Goal: Task Accomplishment & Management: Manage account settings

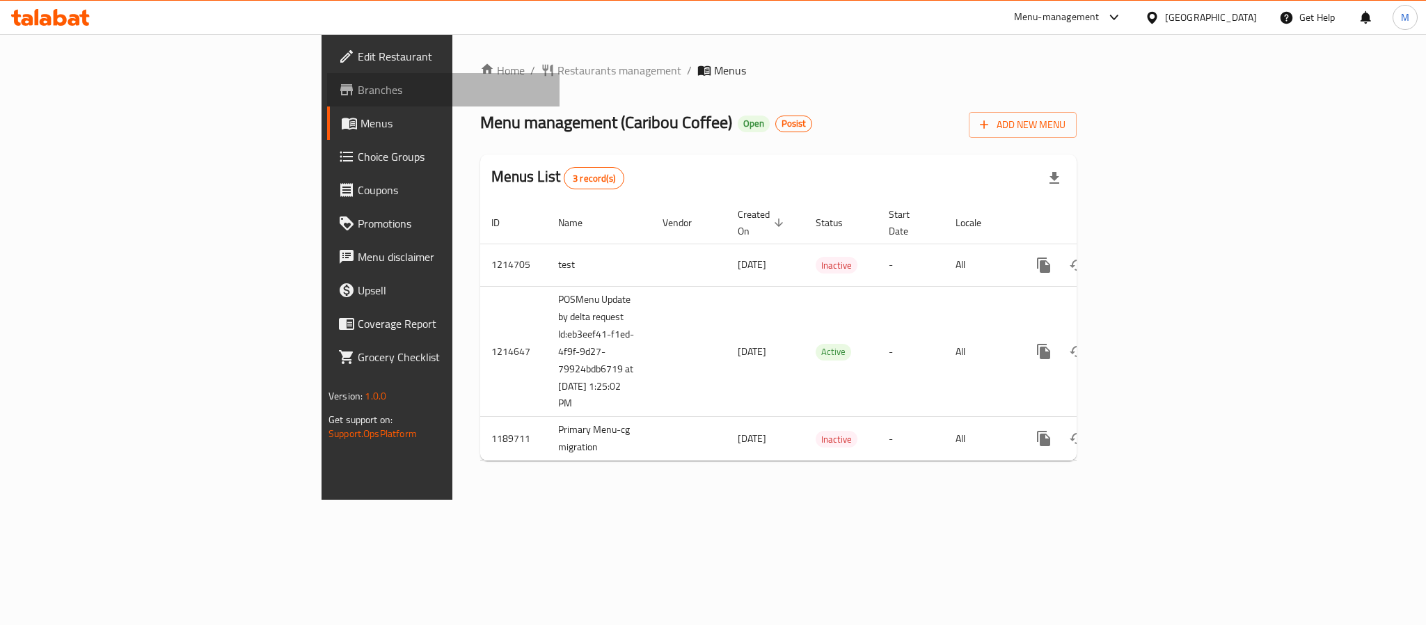
click at [358, 90] on span "Branches" at bounding box center [453, 89] width 191 height 17
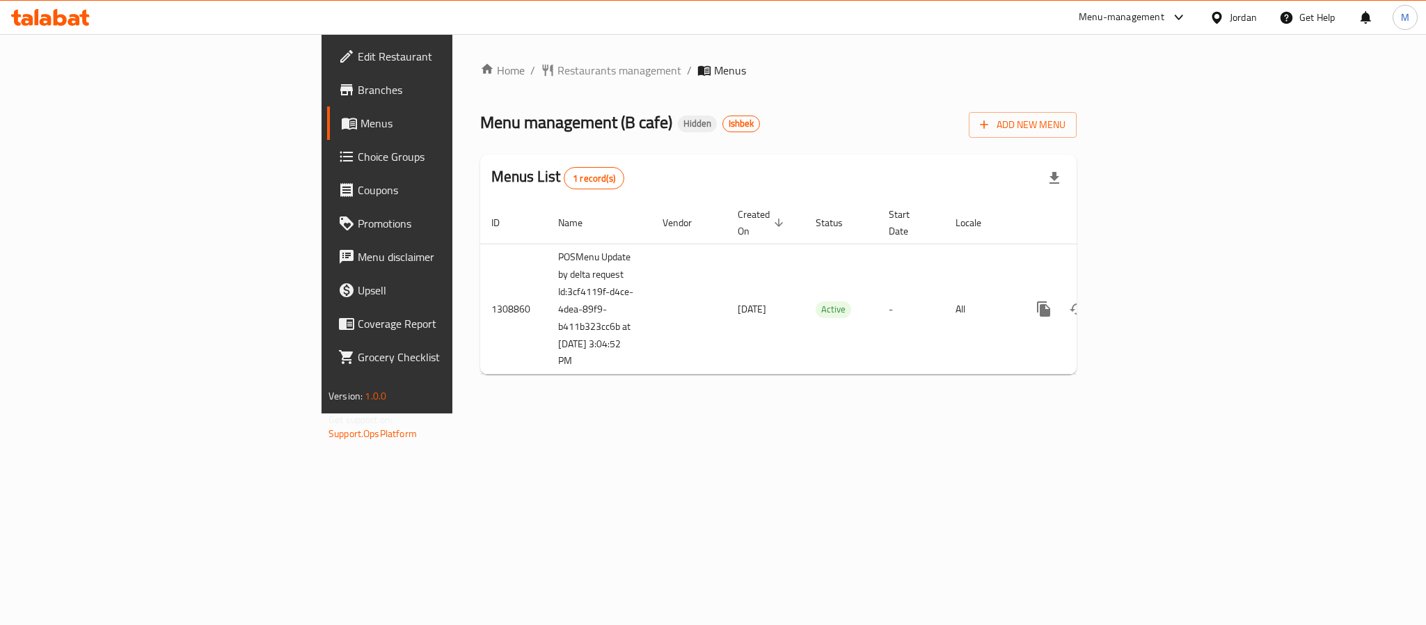
click at [358, 93] on span "Branches" at bounding box center [453, 89] width 191 height 17
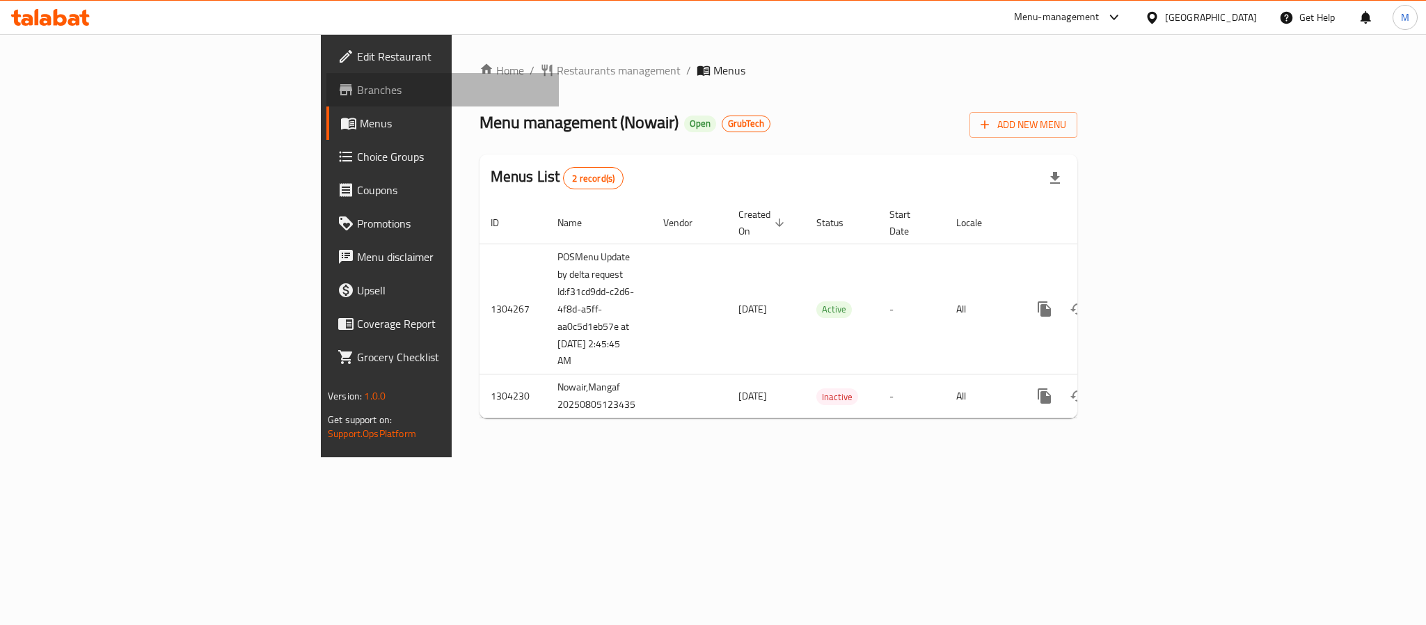
click at [357, 97] on span "Branches" at bounding box center [452, 89] width 191 height 17
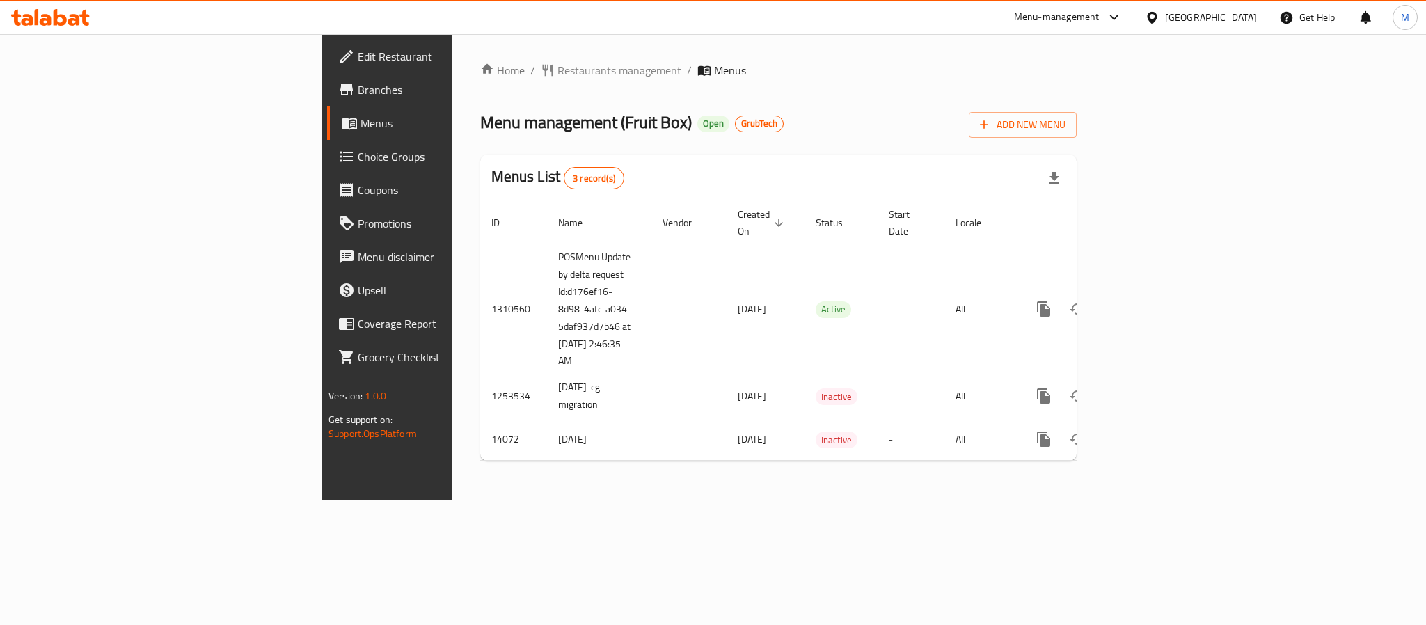
click at [358, 84] on span "Branches" at bounding box center [453, 89] width 191 height 17
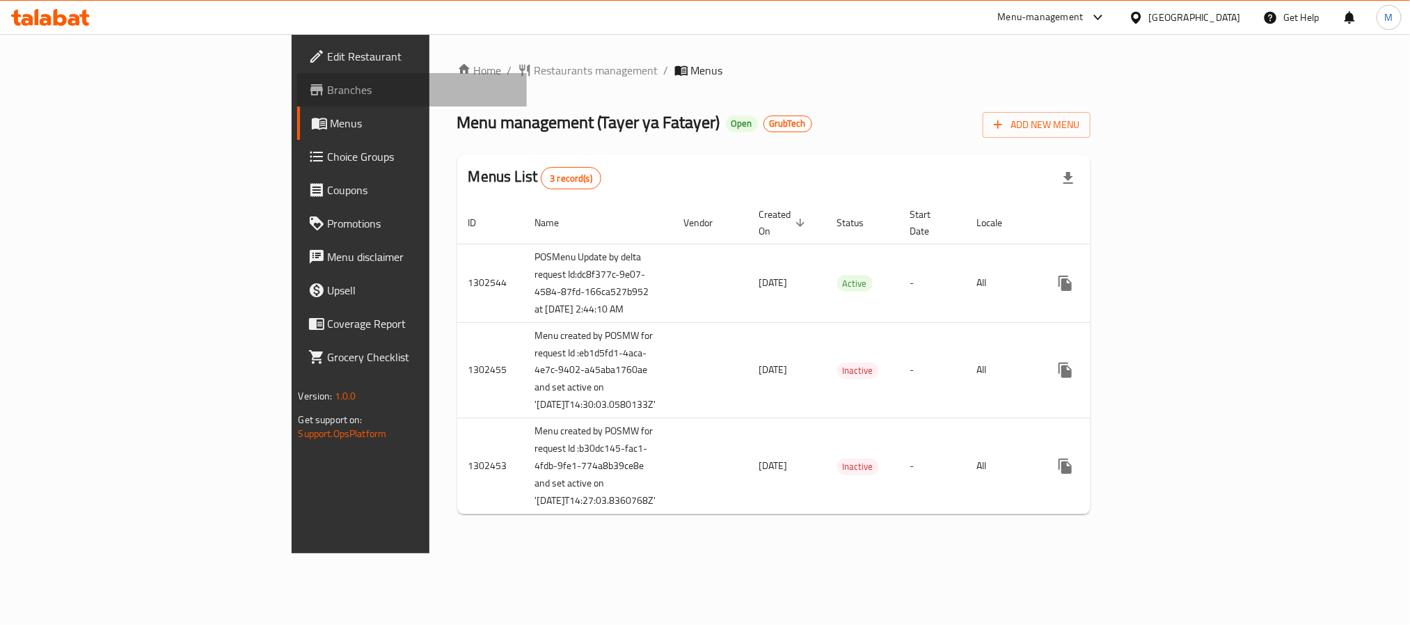
click at [328, 88] on span "Branches" at bounding box center [422, 89] width 188 height 17
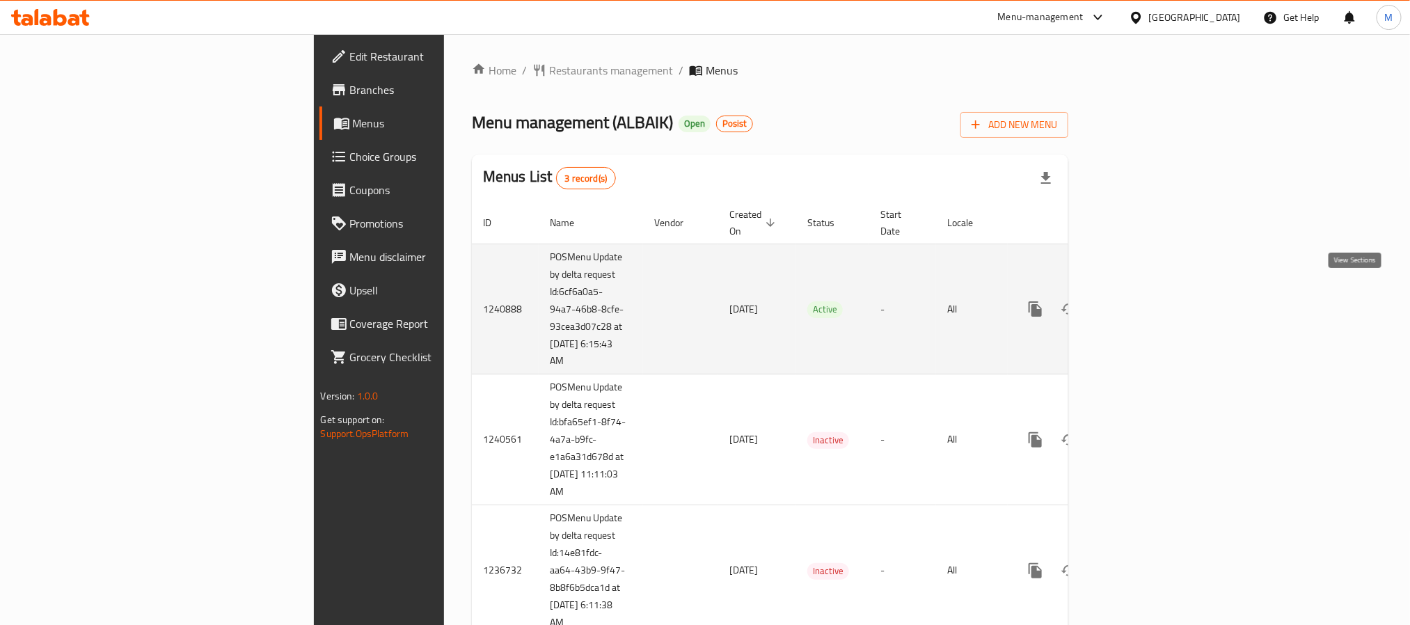
click at [1142, 303] on icon "enhanced table" at bounding box center [1135, 309] width 13 height 13
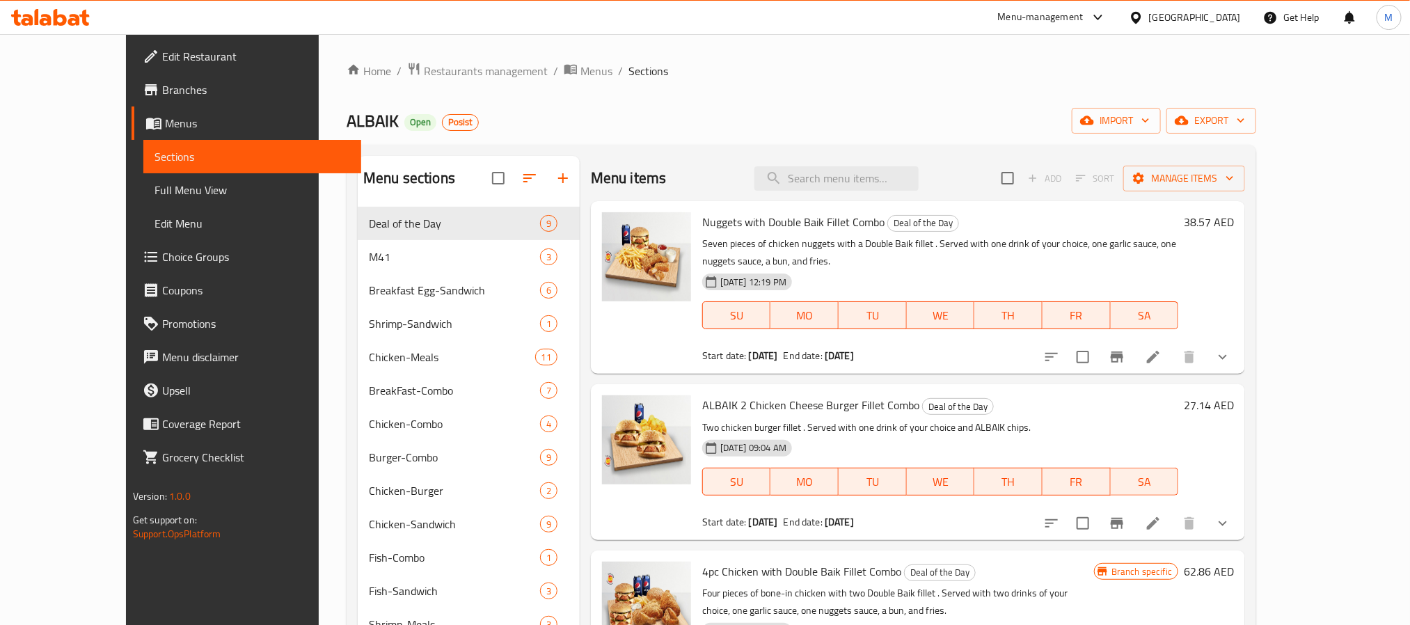
click at [154, 188] on span "Full Menu View" at bounding box center [251, 190] width 195 height 17
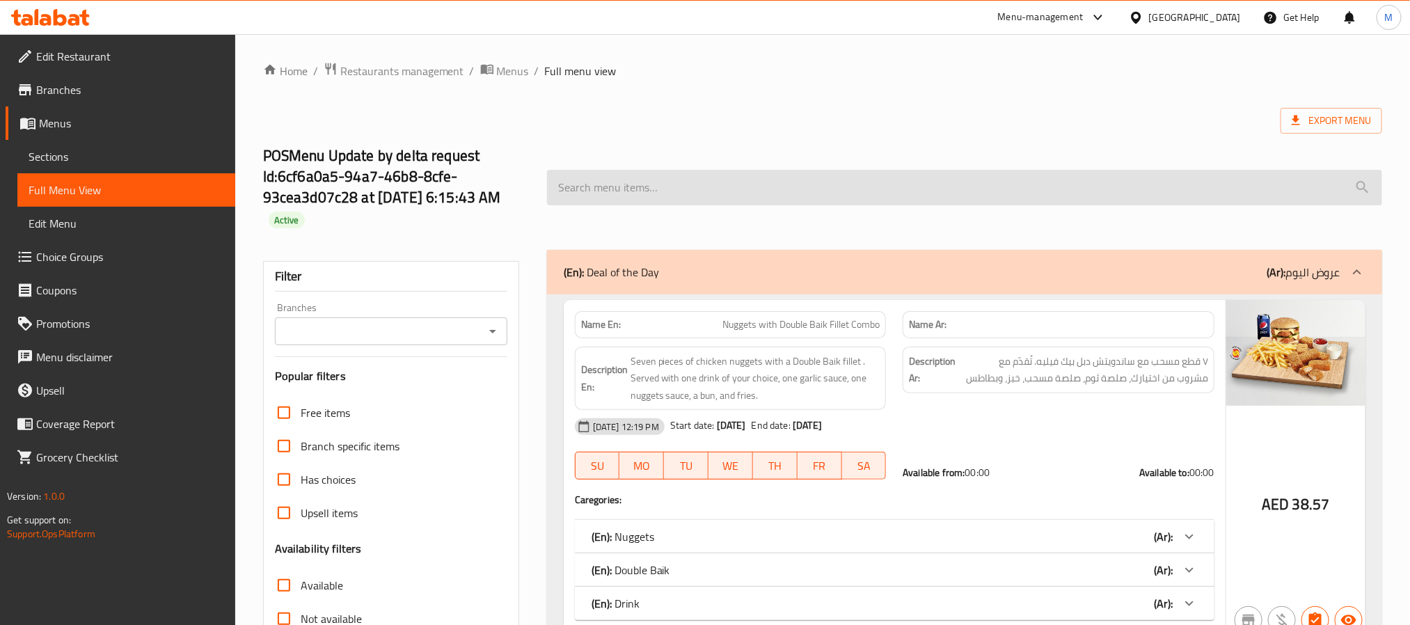
click at [856, 198] on input "search" at bounding box center [964, 187] width 835 height 35
paste input "Big BAIK with Cheese Combo"
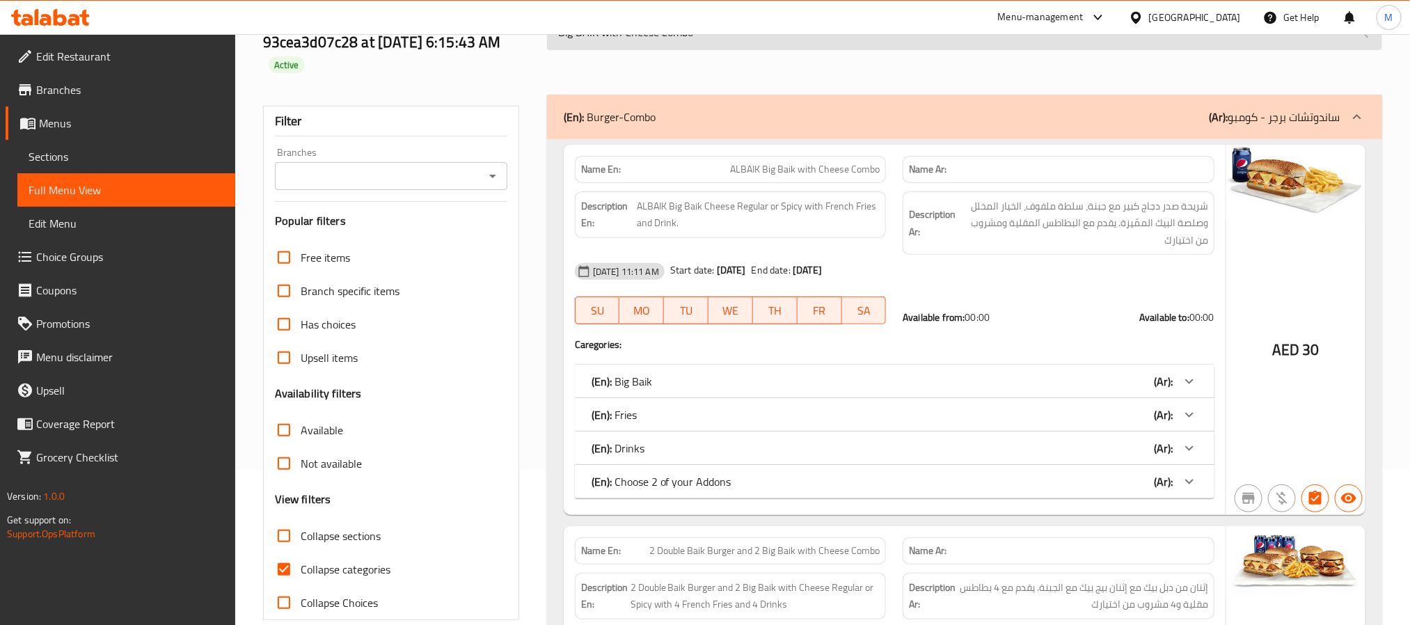
scroll to position [209, 0]
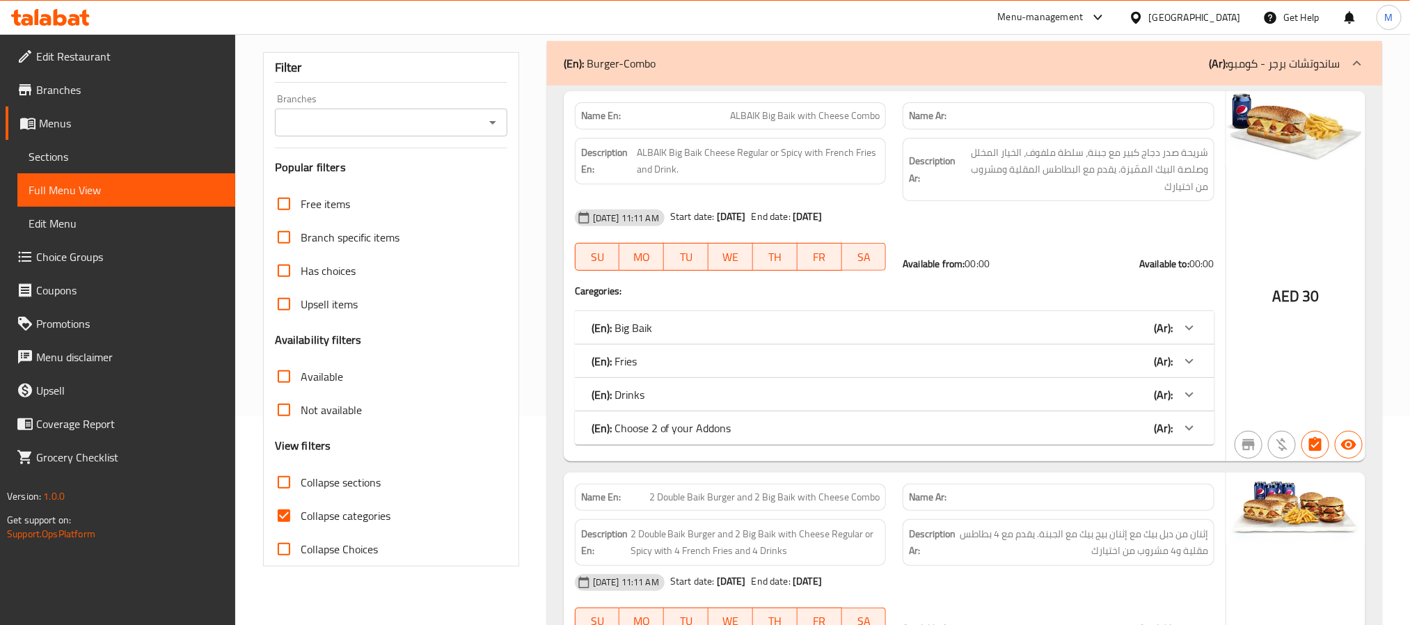
type input "Big BAIK with Cheese Combo"
click at [58, 154] on span "Sections" at bounding box center [126, 156] width 195 height 17
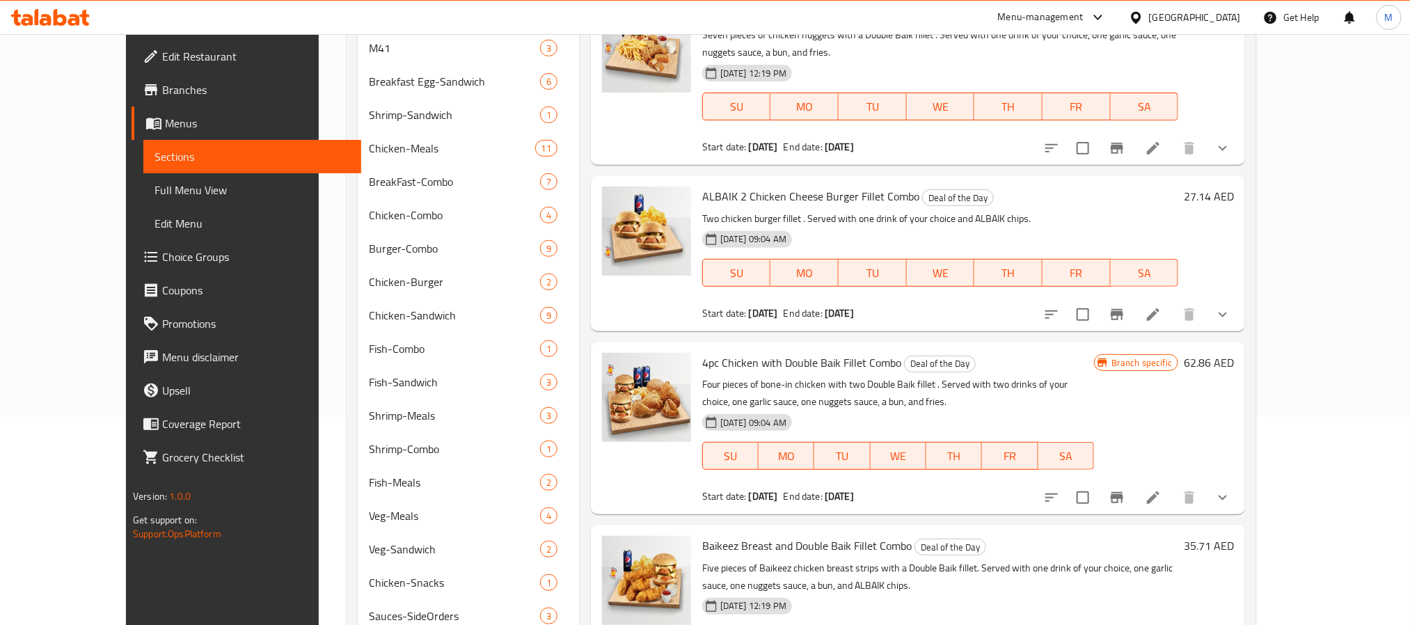
scroll to position [195, 0]
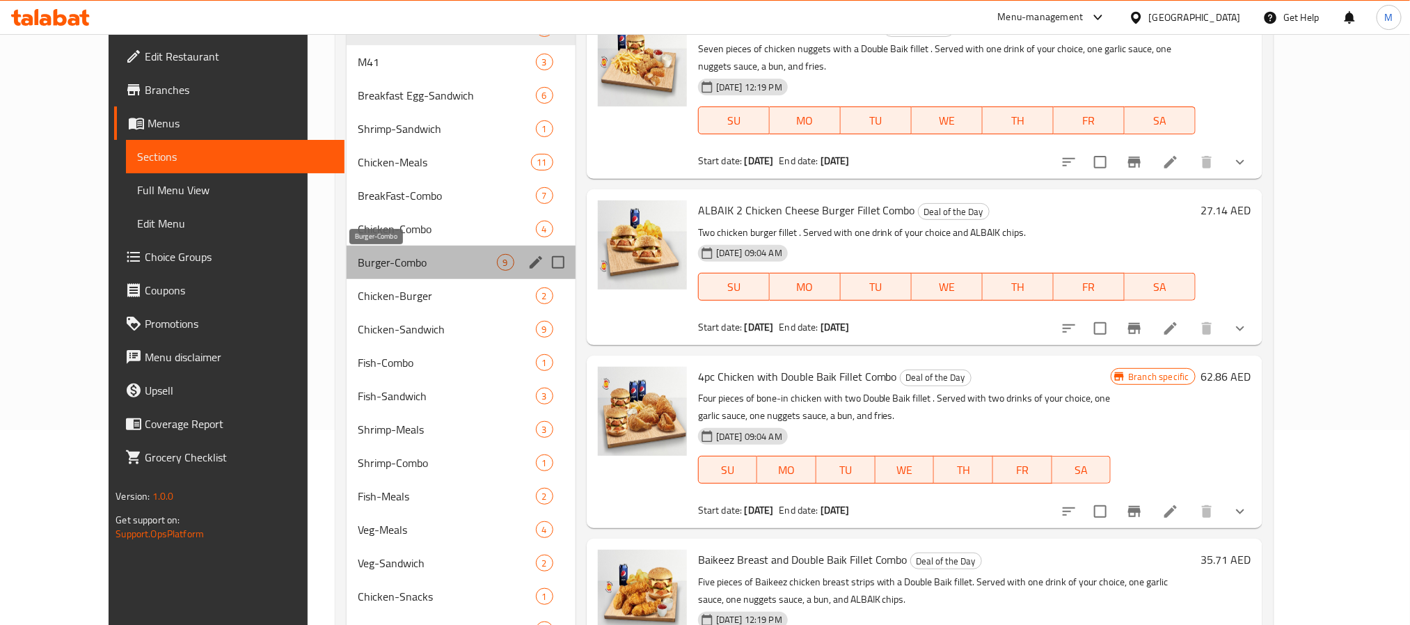
click at [358, 265] on span "Burger-Combo" at bounding box center [427, 262] width 139 height 17
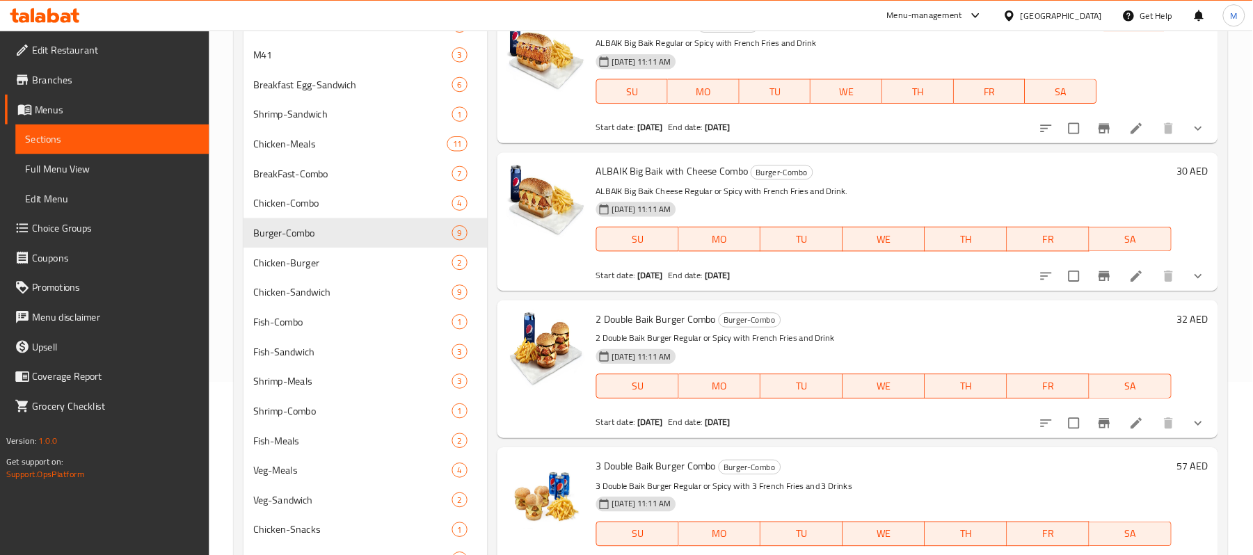
scroll to position [97, 0]
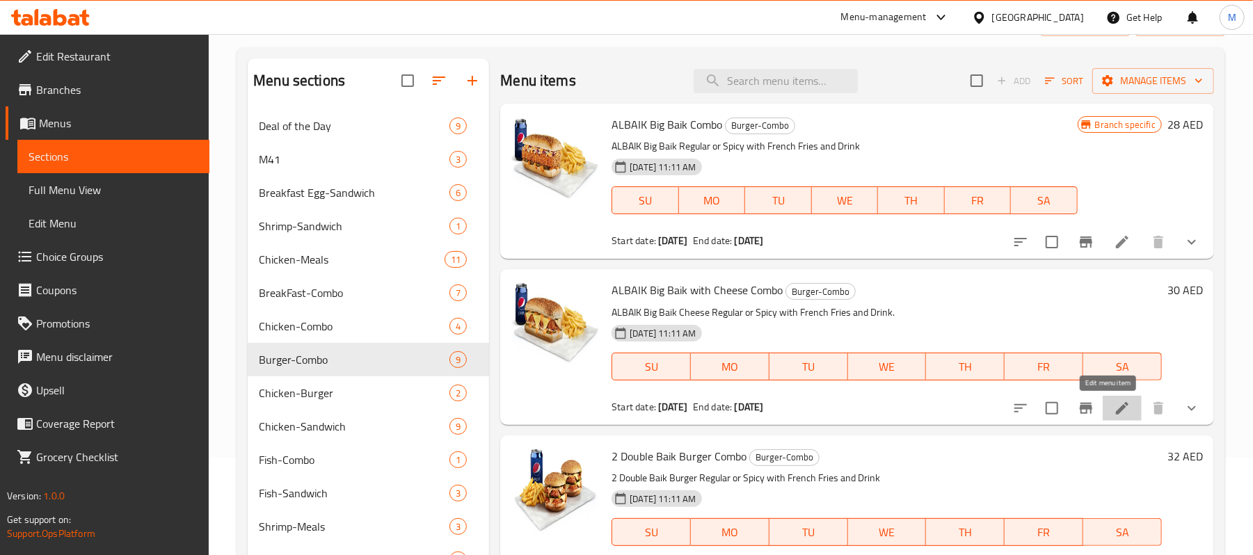
click at [1114, 405] on icon at bounding box center [1122, 408] width 17 height 17
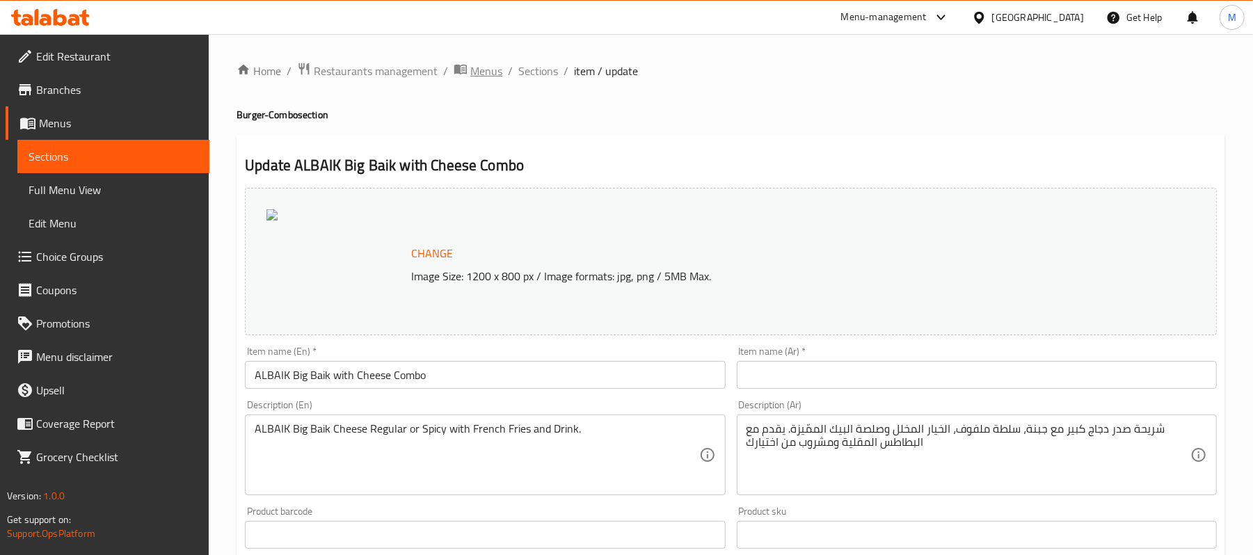
click at [490, 70] on span "Menus" at bounding box center [486, 71] width 32 height 17
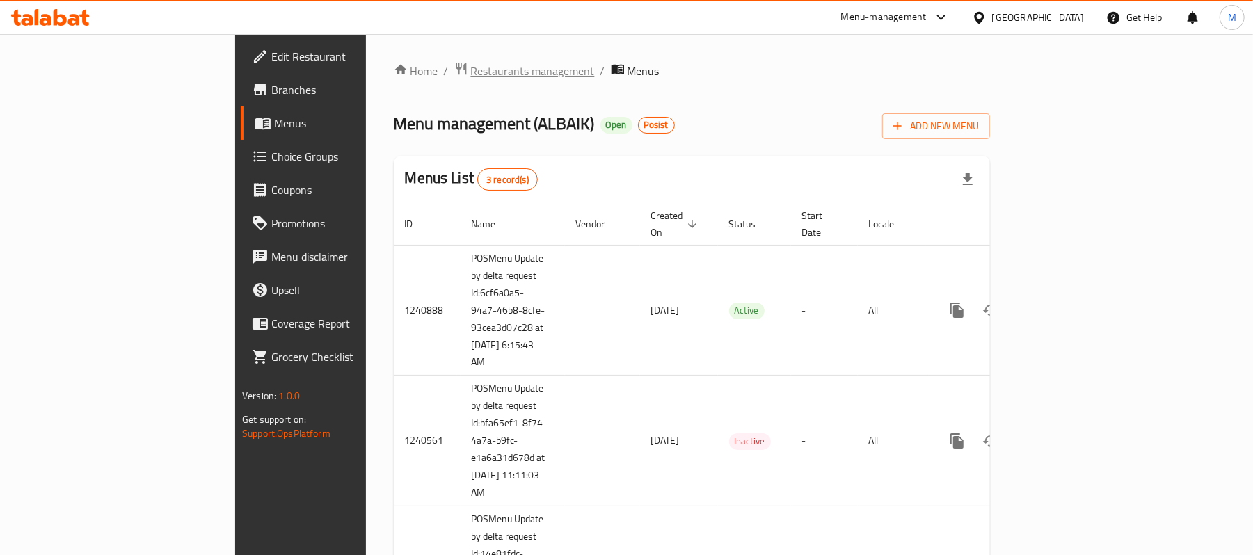
click at [471, 75] on span "Restaurants management" at bounding box center [533, 71] width 124 height 17
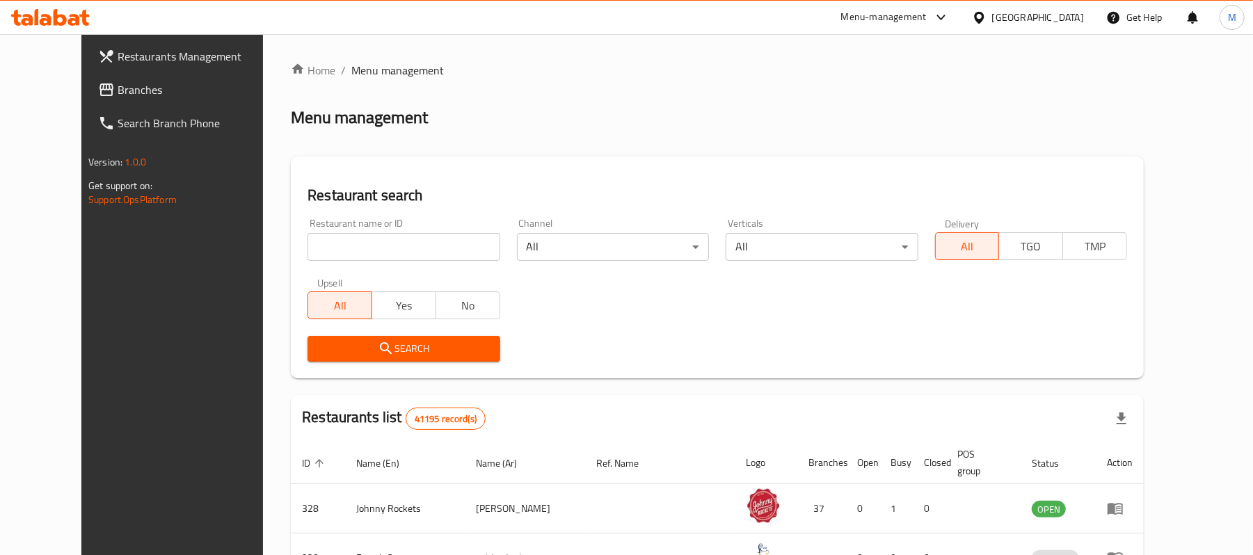
click at [1020, 26] on div "[GEOGRAPHIC_DATA]" at bounding box center [1028, 17] width 134 height 33
click at [1020, 19] on div "[GEOGRAPHIC_DATA]" at bounding box center [1038, 17] width 92 height 15
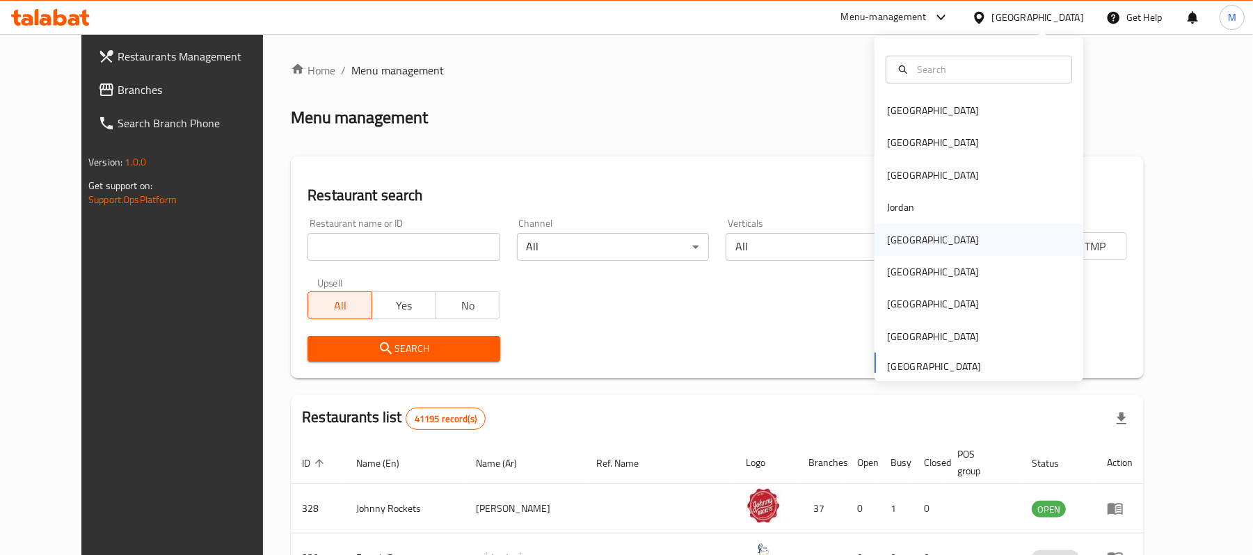
click at [897, 242] on div "Kuwait" at bounding box center [933, 239] width 92 height 15
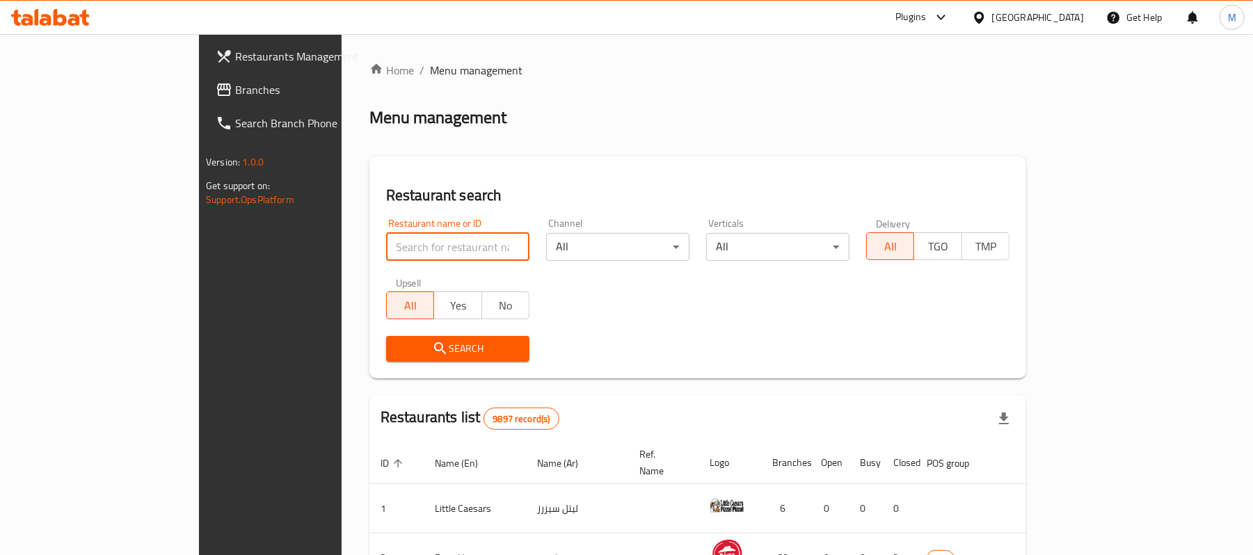
click at [396, 249] on input "search" at bounding box center [457, 247] width 143 height 28
click at [386, 248] on input "ba" at bounding box center [457, 247] width 143 height 28
paste input "Albaik UAE"
type input "Albaik"
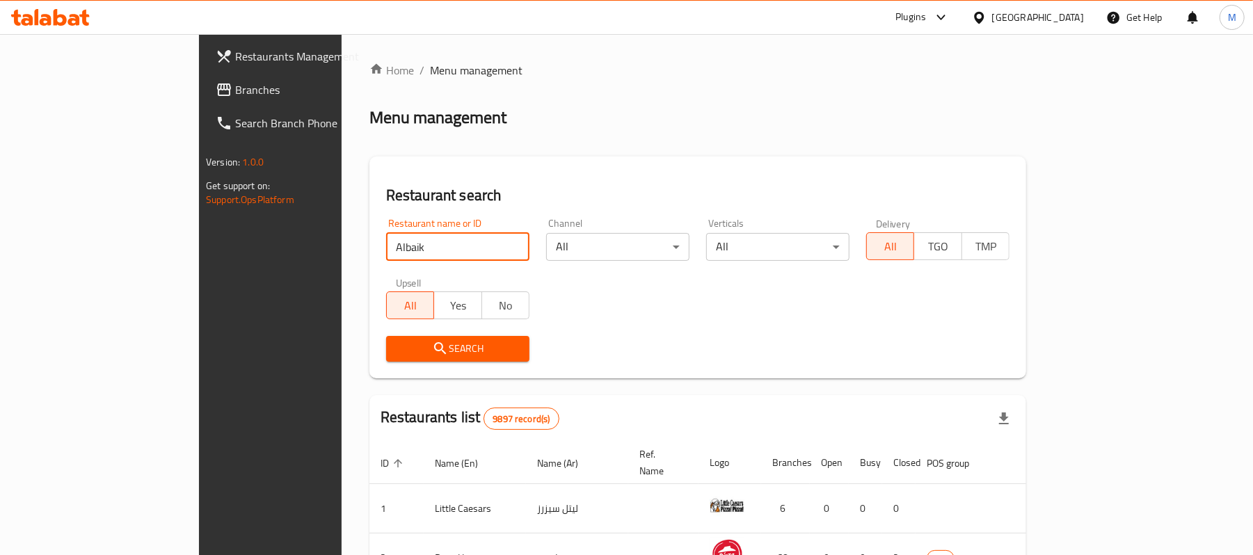
click at [432, 346] on icon "submit" at bounding box center [440, 348] width 17 height 17
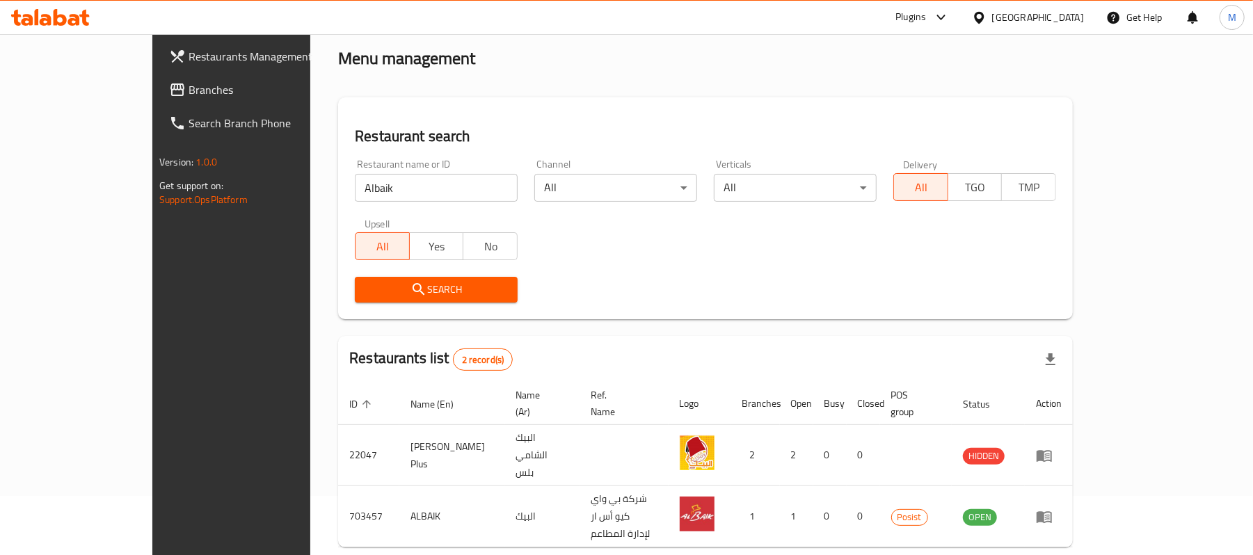
scroll to position [88, 0]
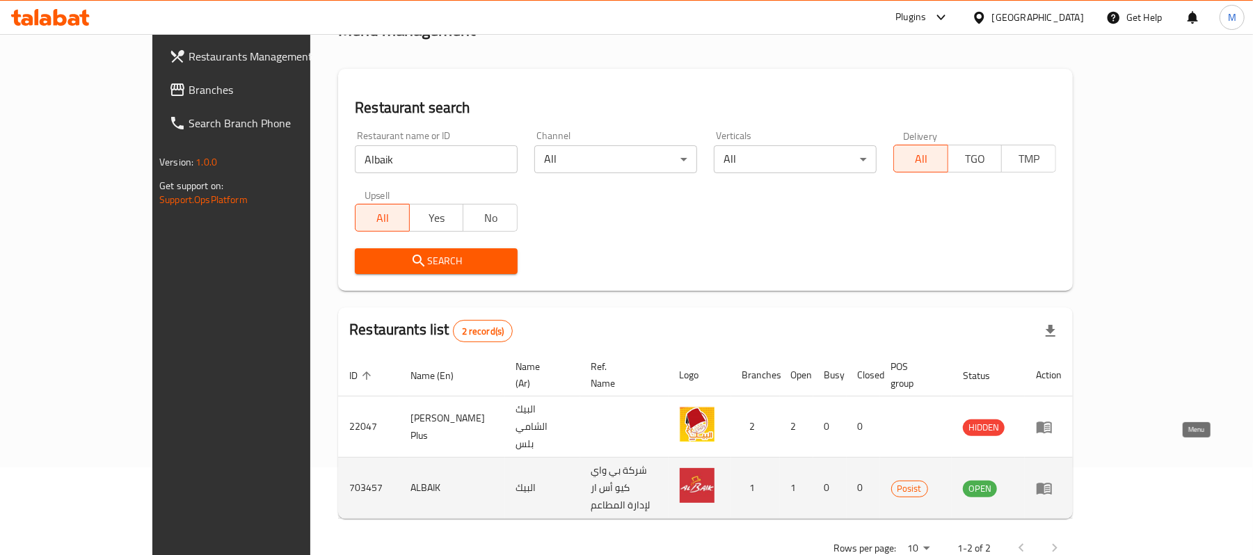
click at [1053, 480] on icon "enhanced table" at bounding box center [1044, 488] width 17 height 17
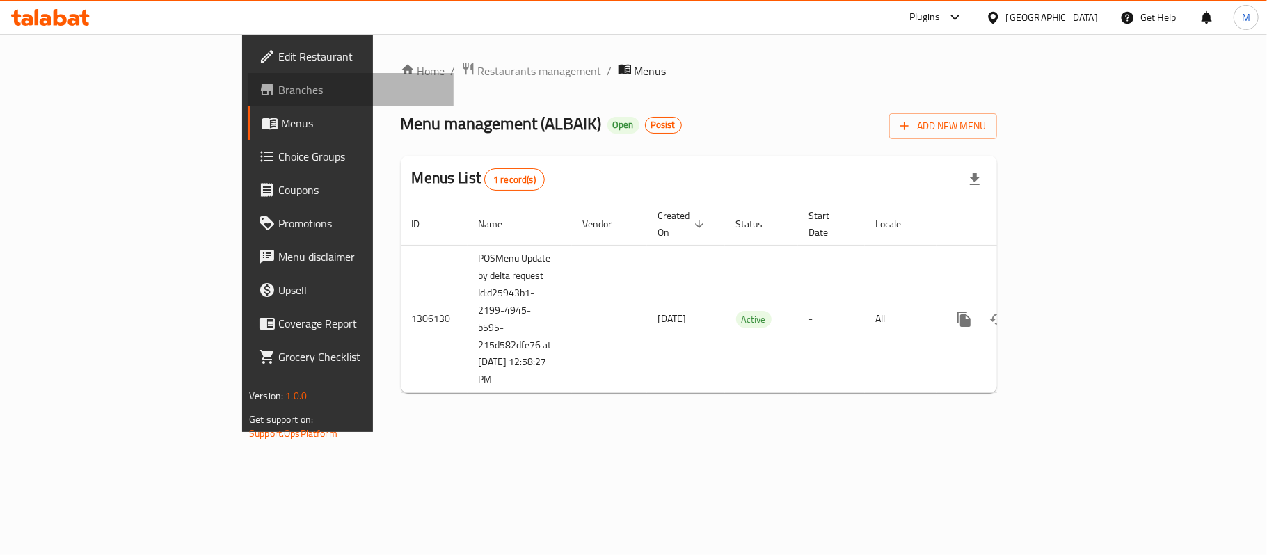
click at [278, 90] on span "Branches" at bounding box center [360, 89] width 164 height 17
click at [281, 118] on span "Menus" at bounding box center [361, 123] width 161 height 17
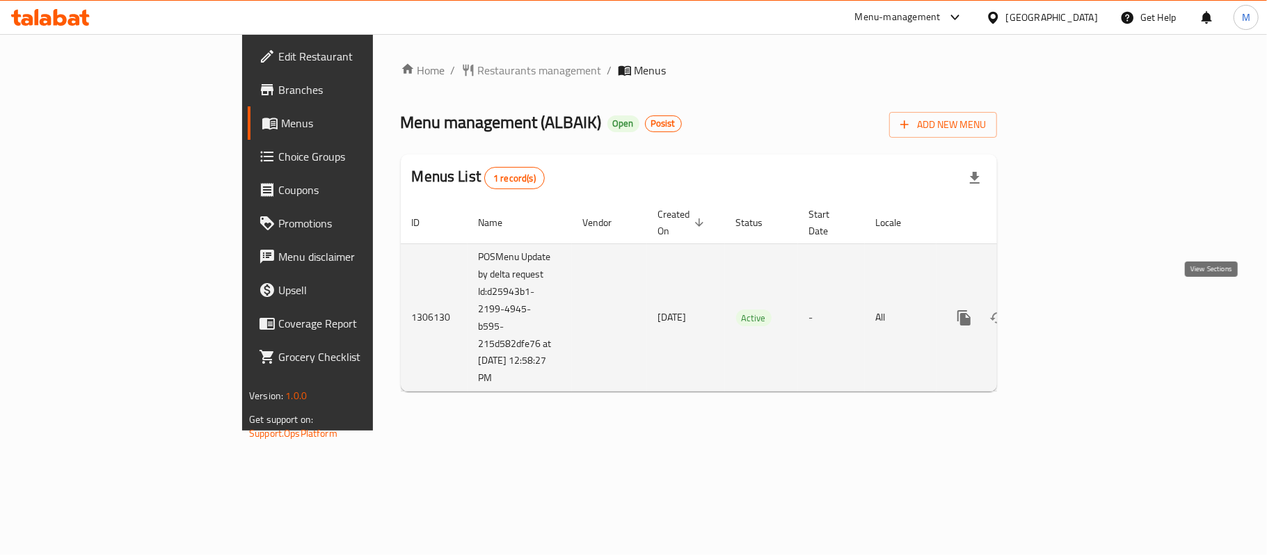
click at [1073, 310] on icon "enhanced table" at bounding box center [1064, 318] width 17 height 17
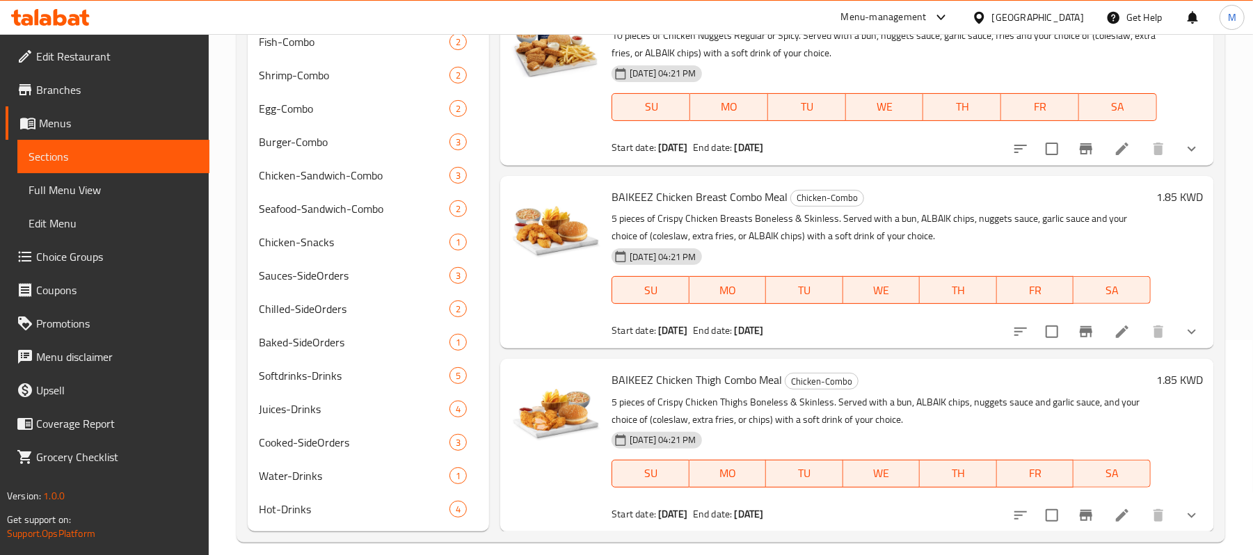
scroll to position [231, 0]
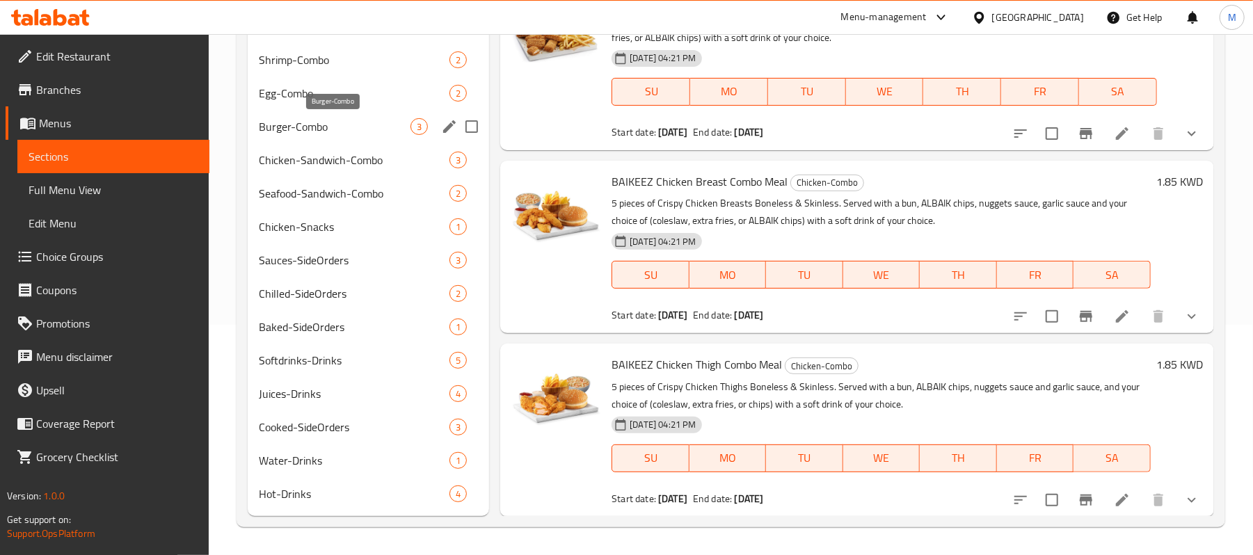
click at [321, 131] on span "Burger-Combo" at bounding box center [335, 126] width 152 height 17
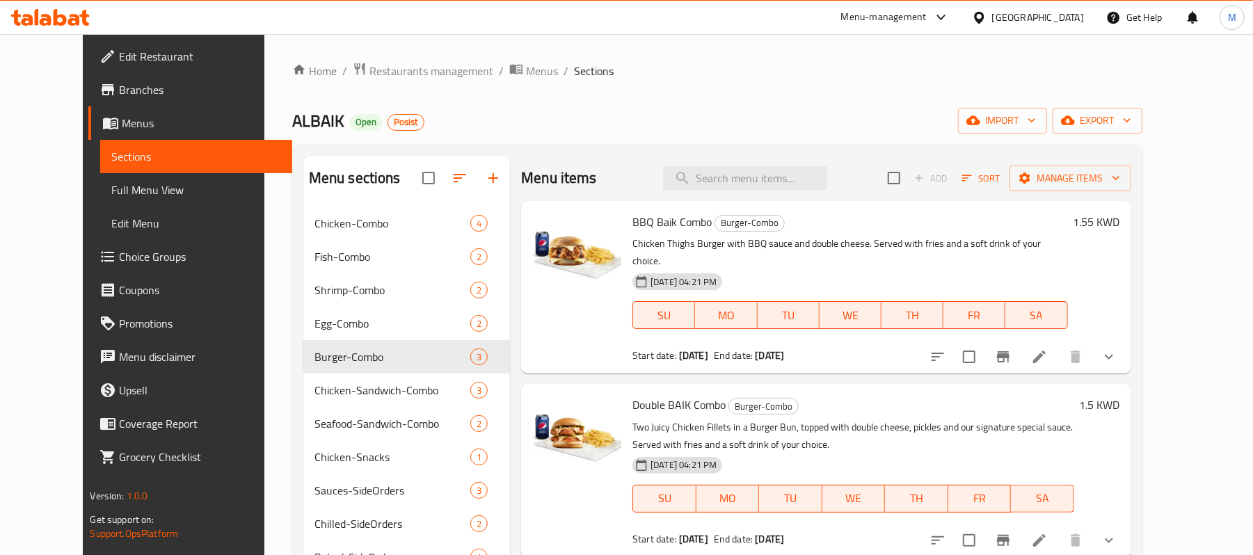
scroll to position [93, 0]
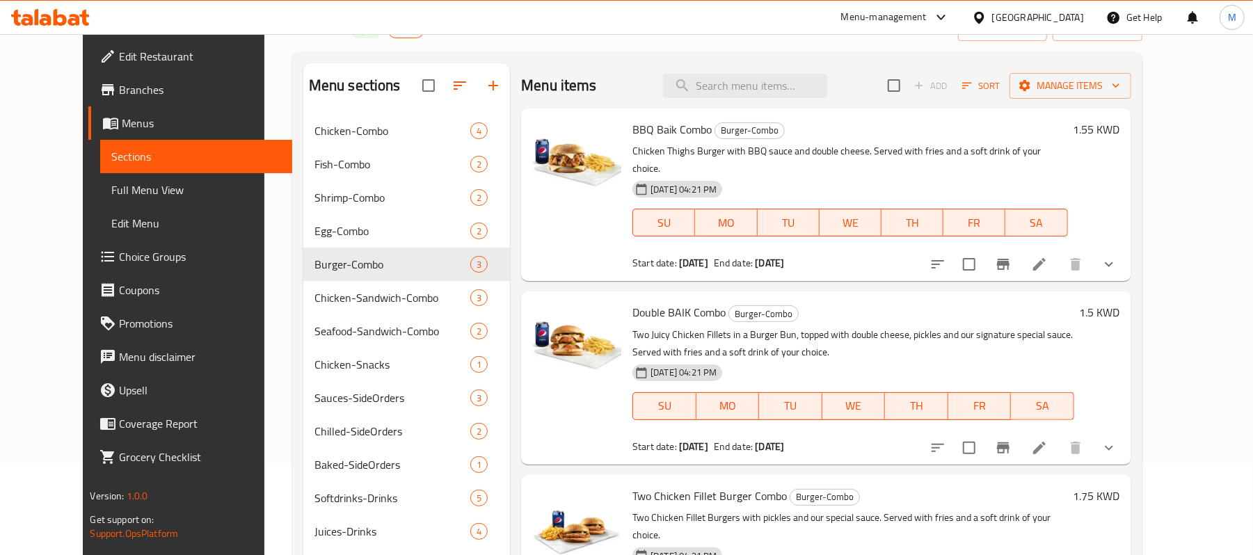
click at [119, 95] on span "Branches" at bounding box center [200, 89] width 162 height 17
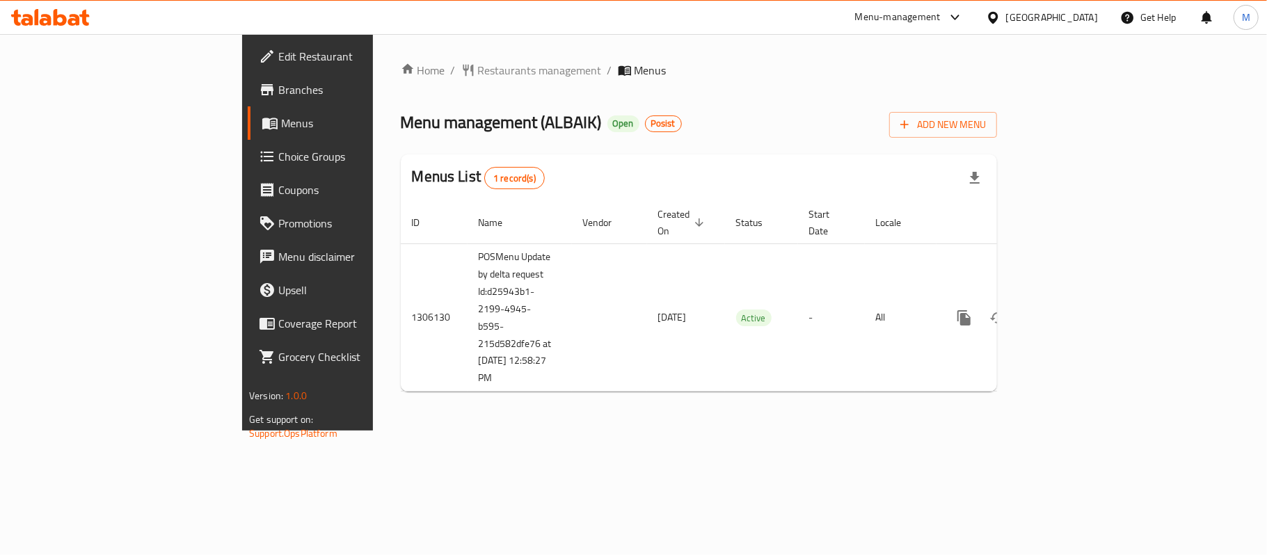
click at [278, 87] on span "Branches" at bounding box center [360, 89] width 164 height 17
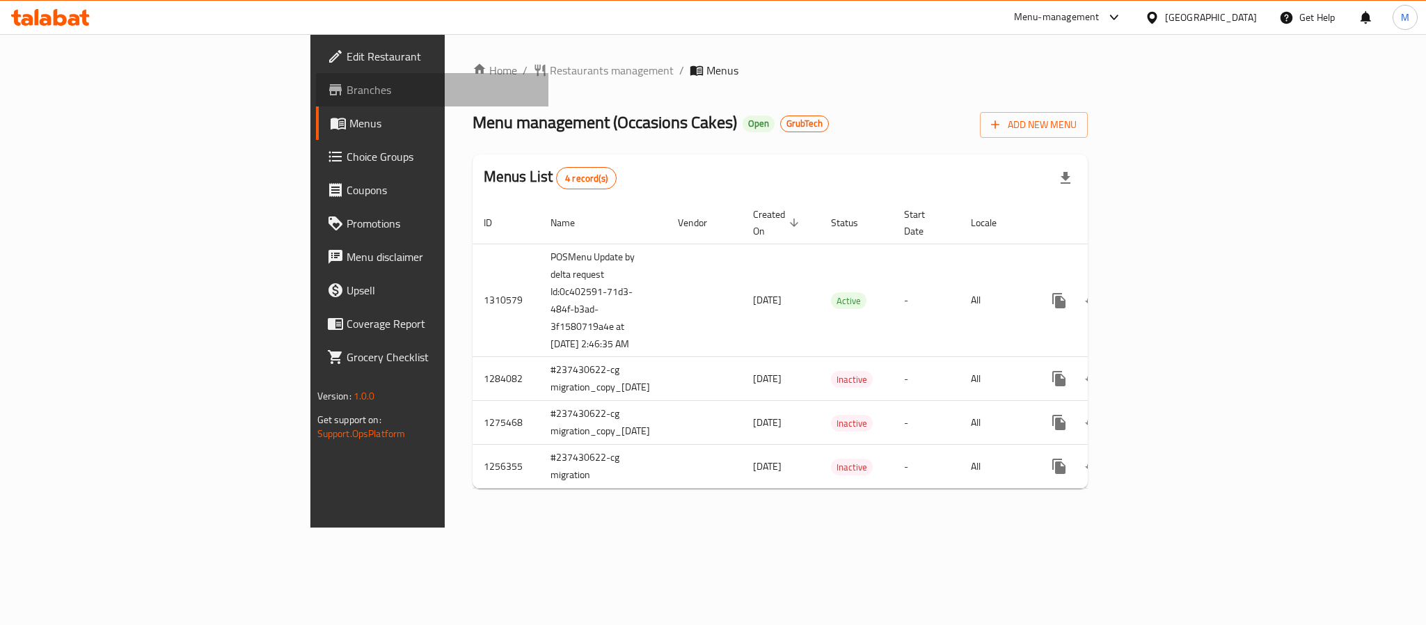
click at [346, 86] on span "Branches" at bounding box center [441, 89] width 191 height 17
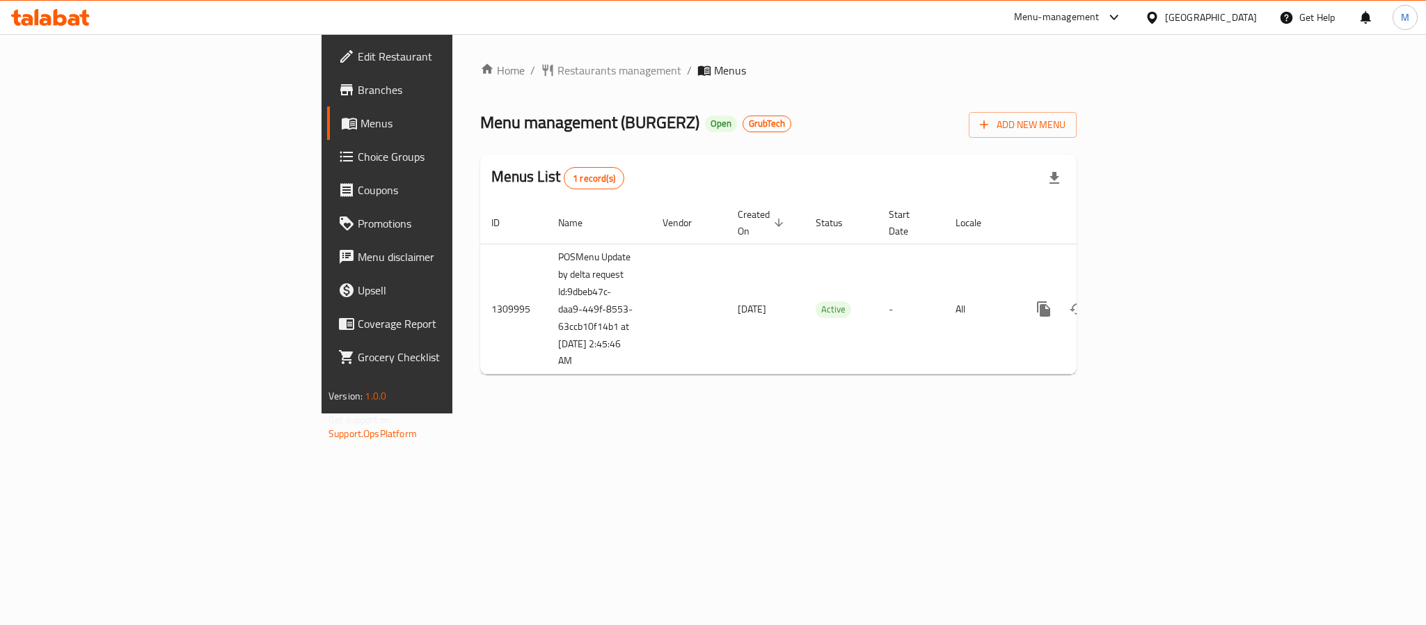
click at [358, 98] on span "Branches" at bounding box center [453, 89] width 191 height 17
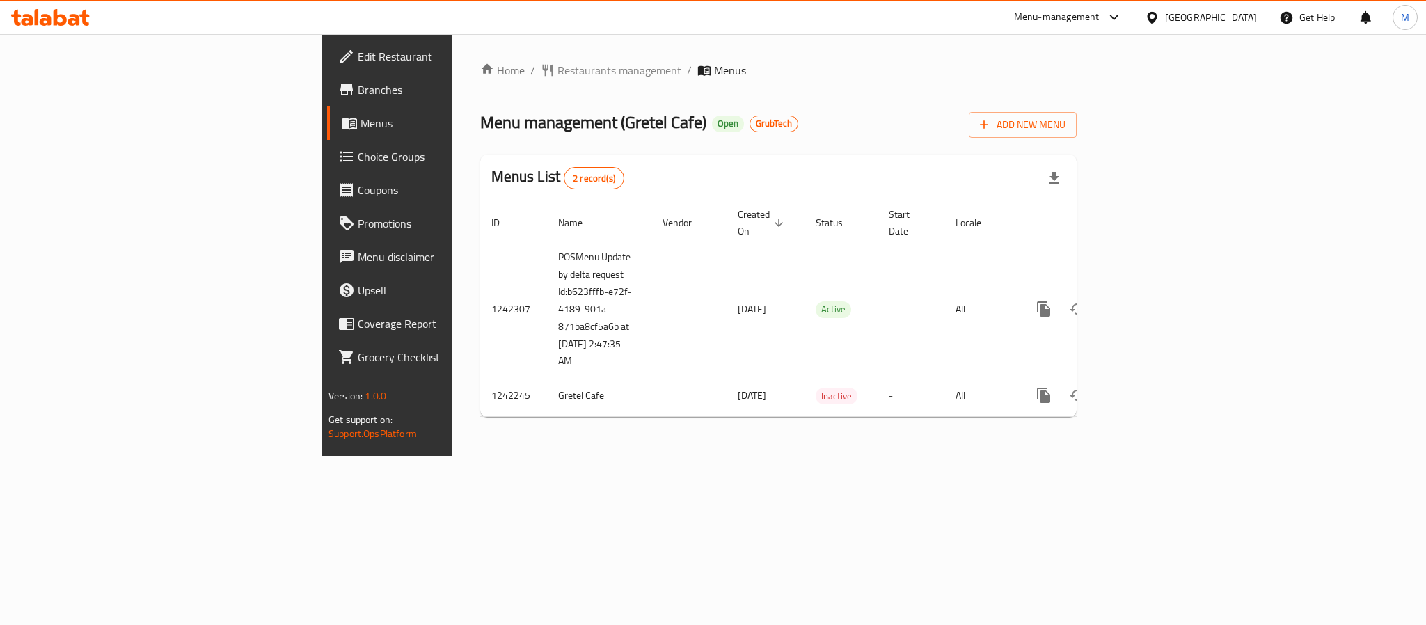
click at [358, 92] on span "Branches" at bounding box center [453, 89] width 191 height 17
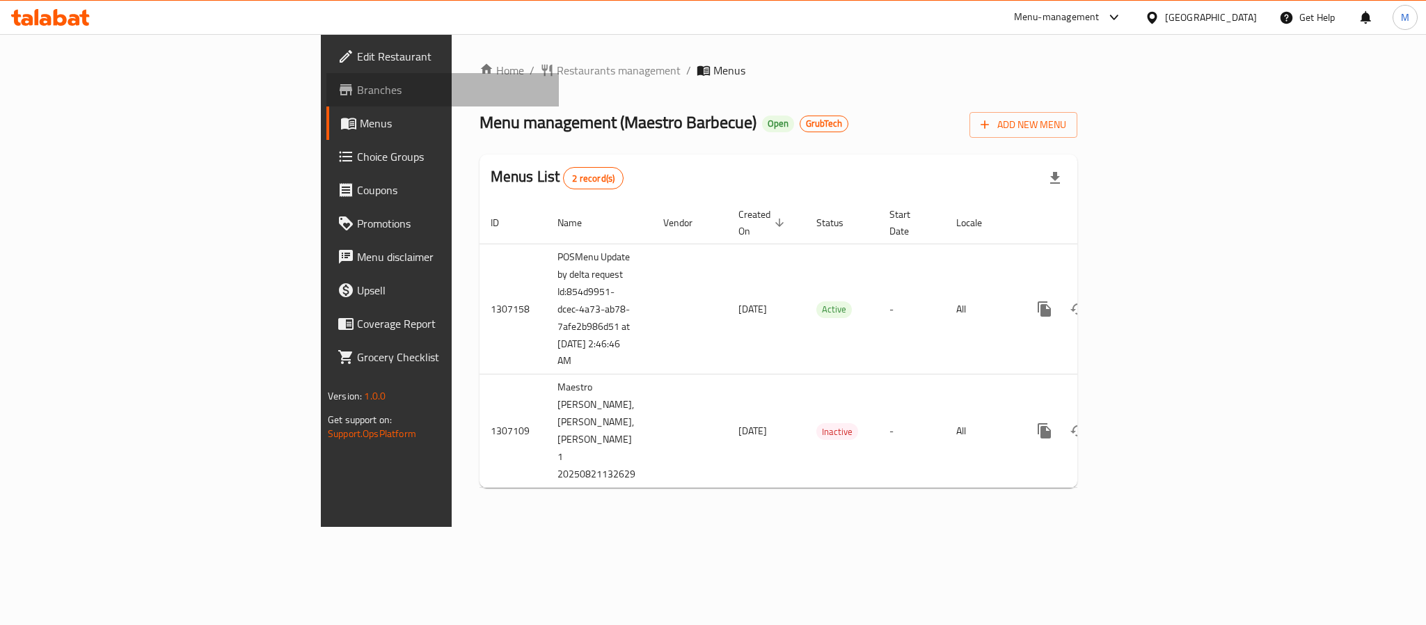
click at [357, 86] on span "Branches" at bounding box center [452, 89] width 191 height 17
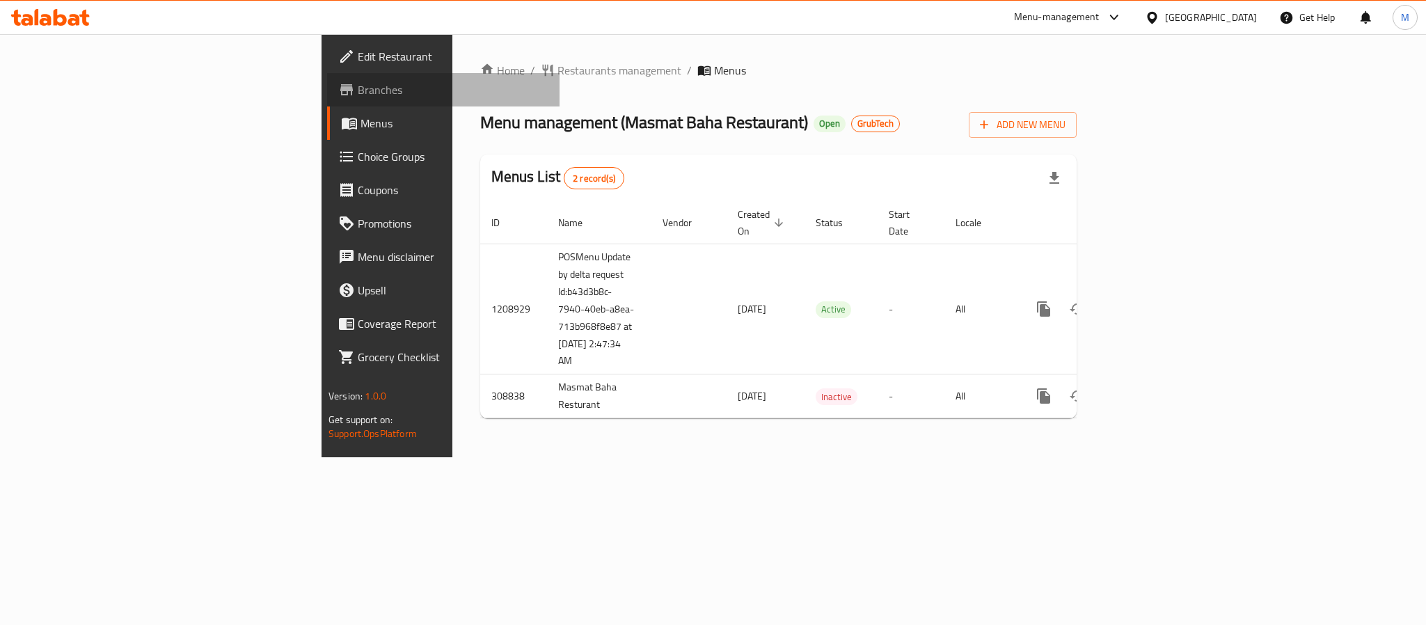
click at [358, 88] on span "Branches" at bounding box center [453, 89] width 191 height 17
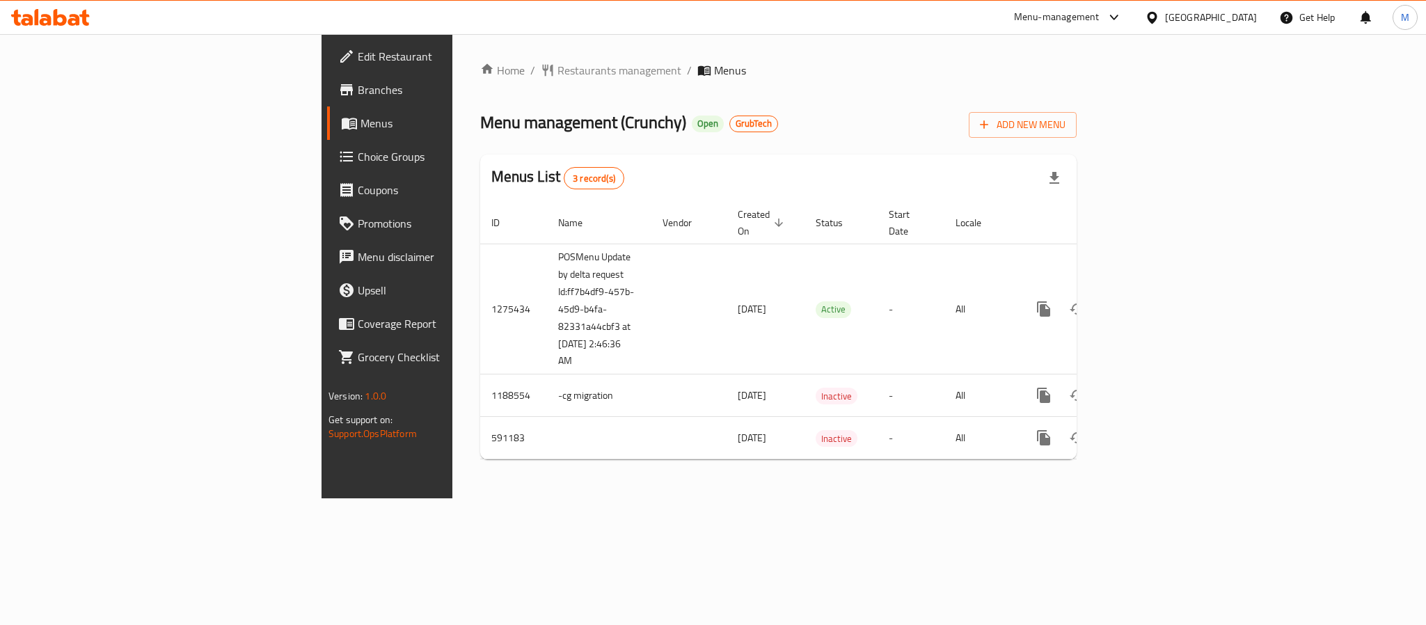
click at [358, 86] on span "Branches" at bounding box center [453, 89] width 191 height 17
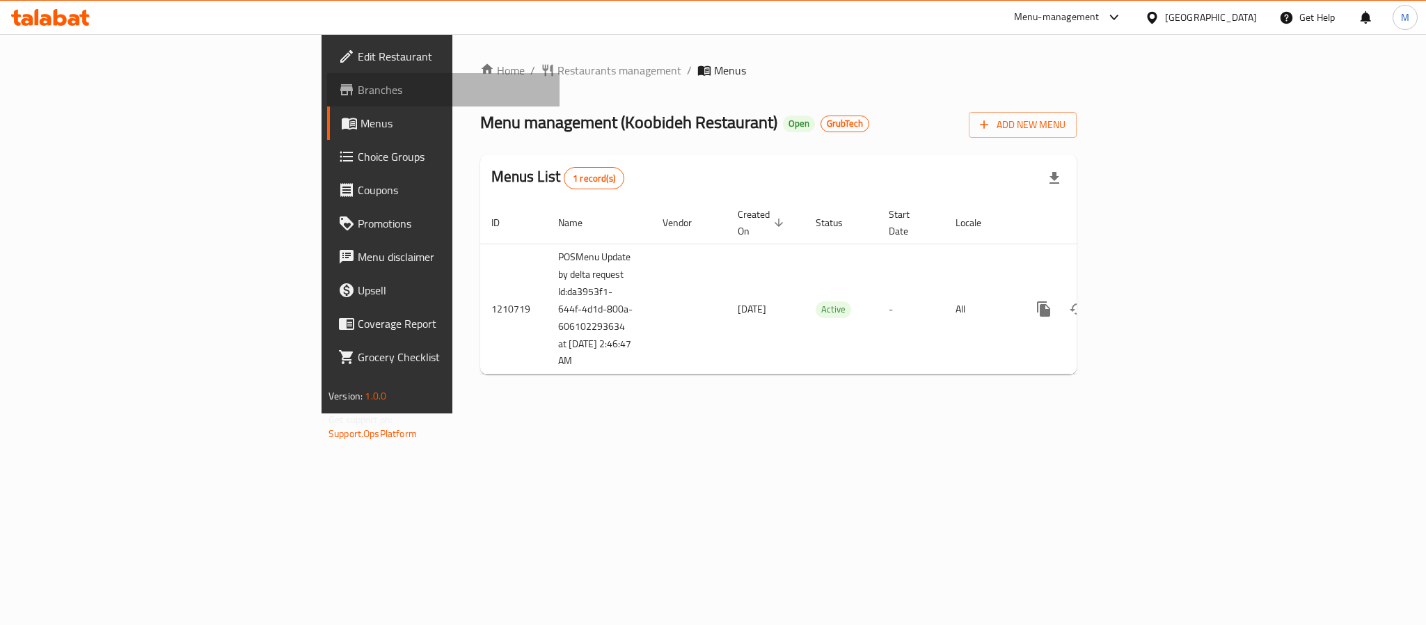
click at [358, 84] on span "Branches" at bounding box center [453, 89] width 191 height 17
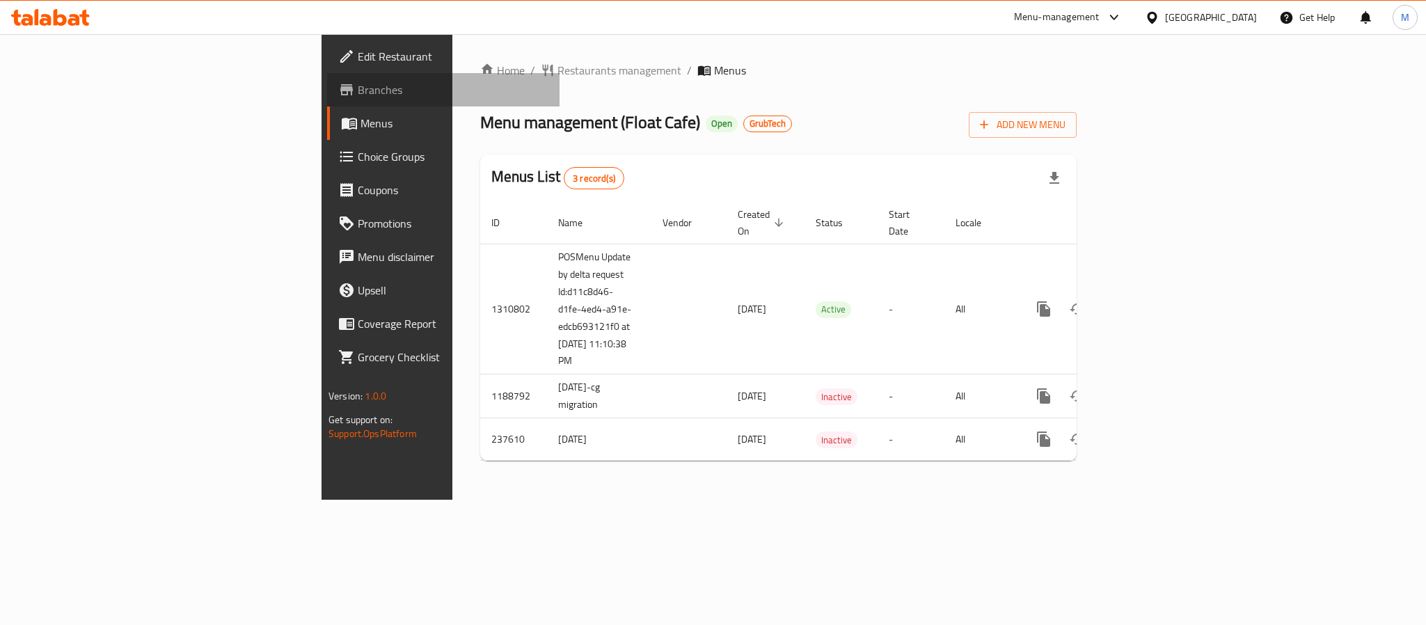
click at [358, 90] on span "Branches" at bounding box center [453, 89] width 191 height 17
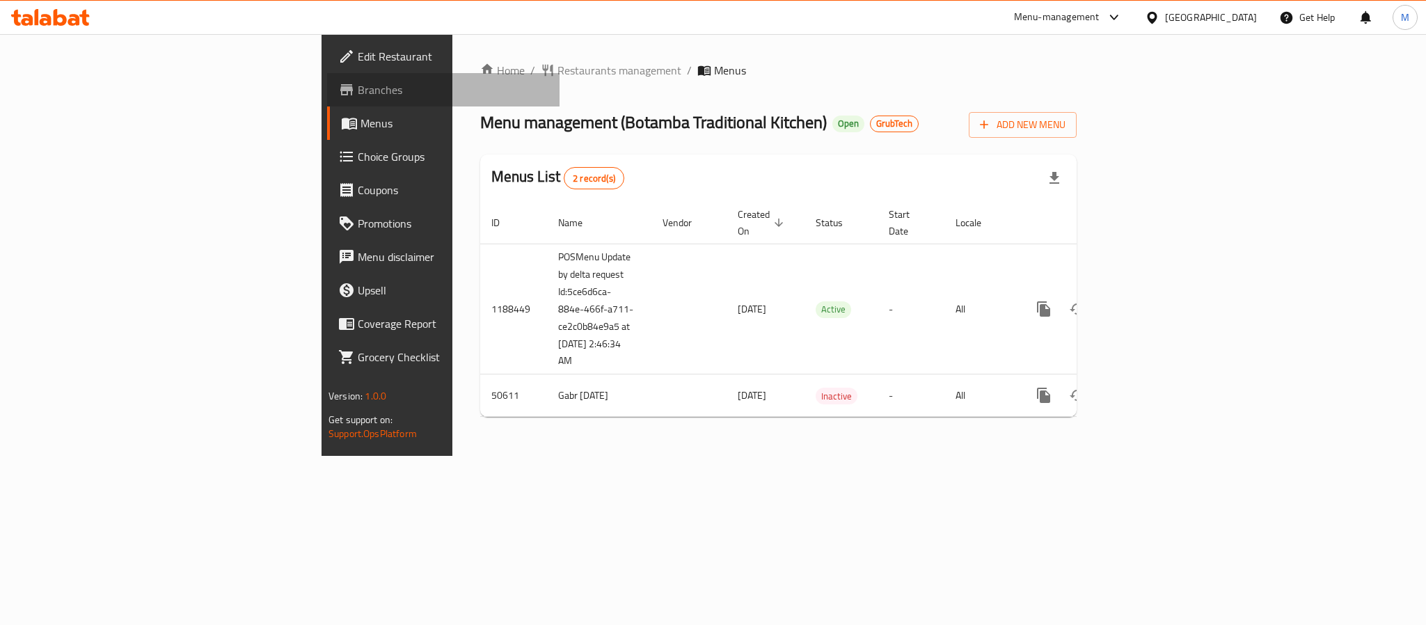
click at [358, 86] on span "Branches" at bounding box center [453, 89] width 191 height 17
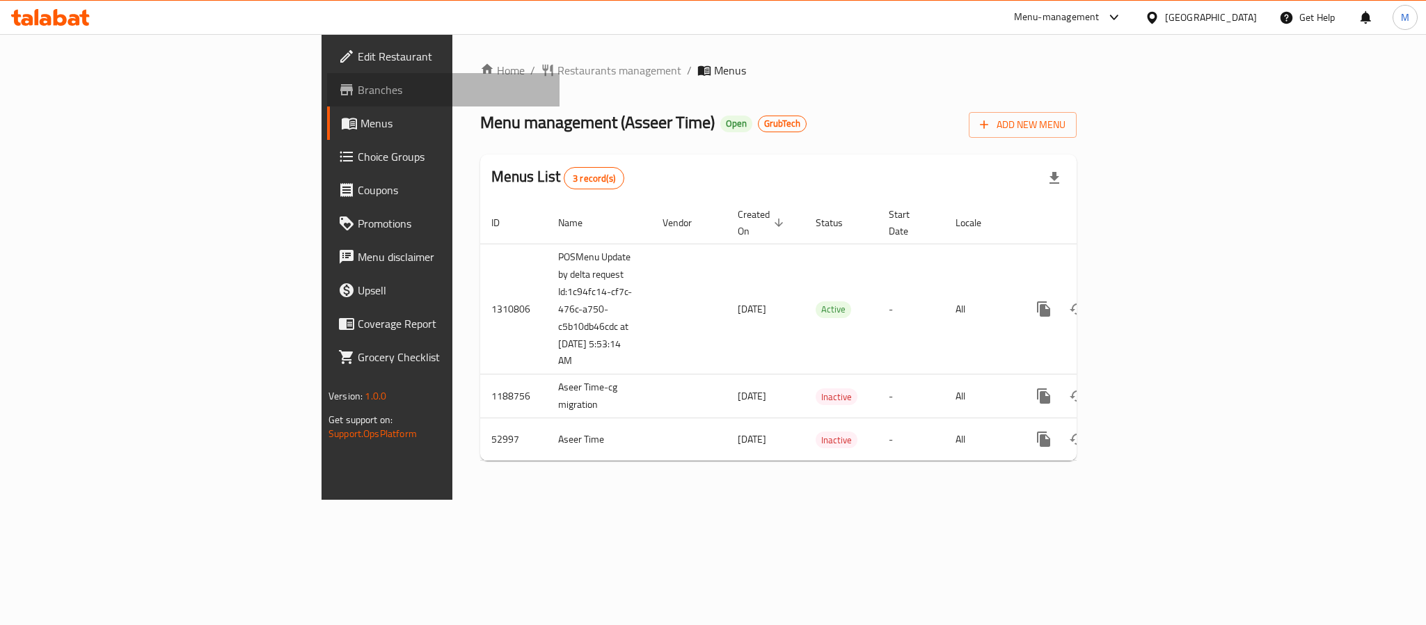
click at [358, 88] on span "Branches" at bounding box center [453, 89] width 191 height 17
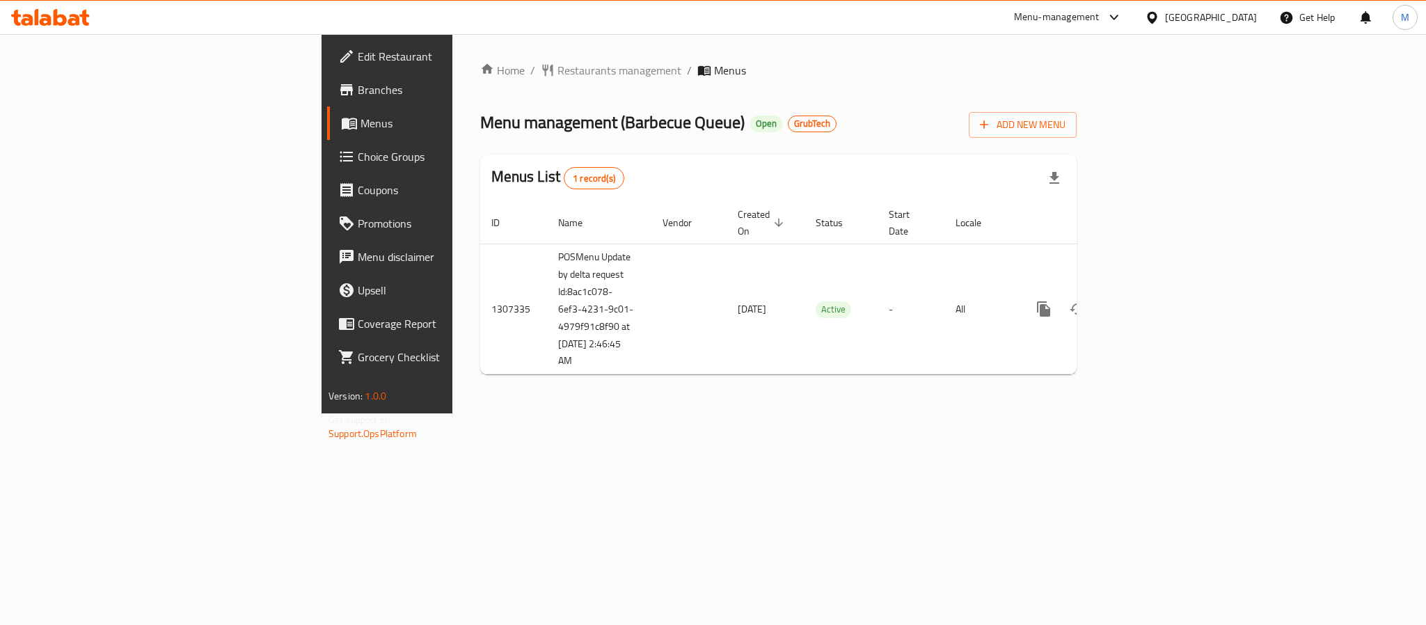
click at [358, 94] on span "Branches" at bounding box center [453, 89] width 191 height 17
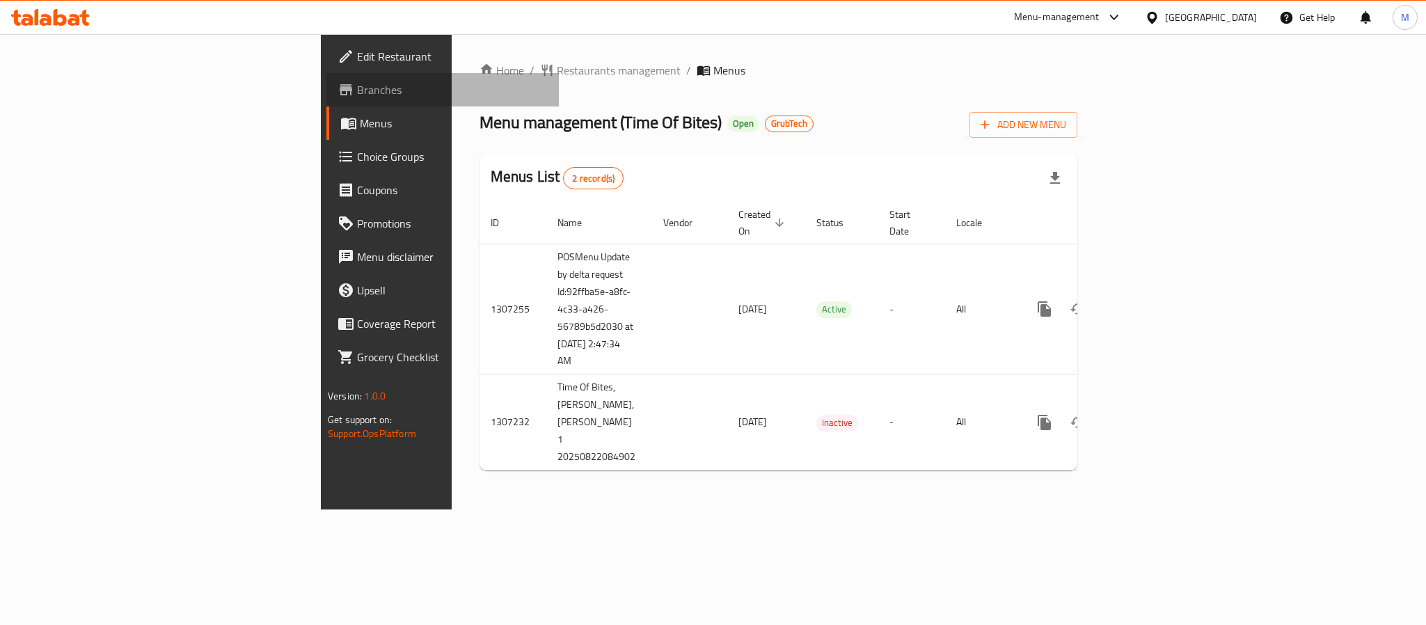
click at [357, 92] on span "Branches" at bounding box center [452, 89] width 191 height 17
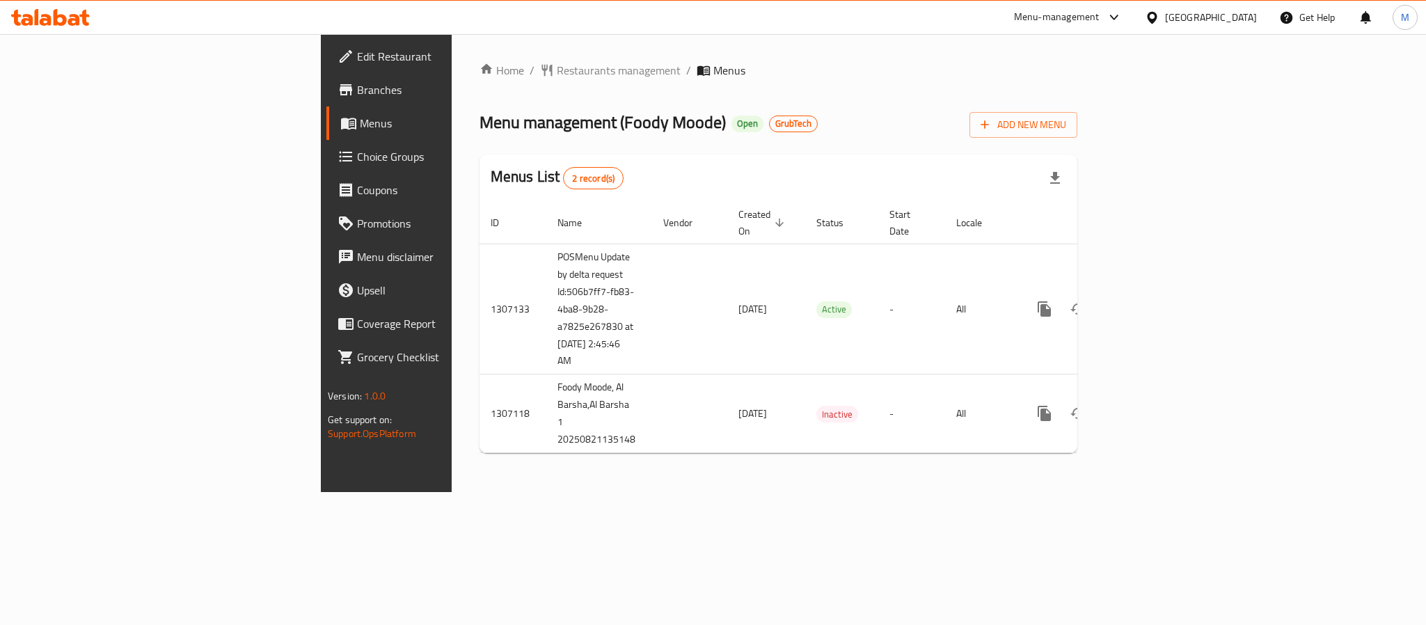
click at [357, 94] on span "Branches" at bounding box center [452, 89] width 191 height 17
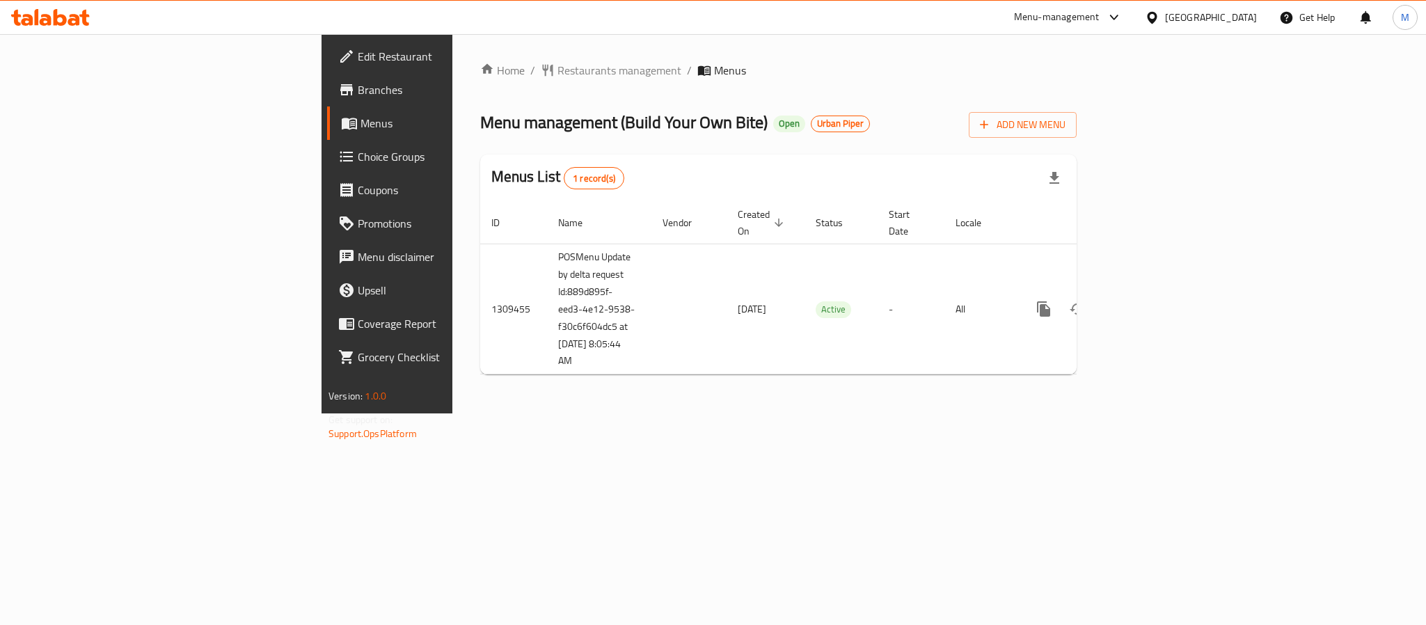
click at [358, 94] on span "Branches" at bounding box center [453, 89] width 191 height 17
click at [358, 90] on span "Branches" at bounding box center [453, 89] width 191 height 17
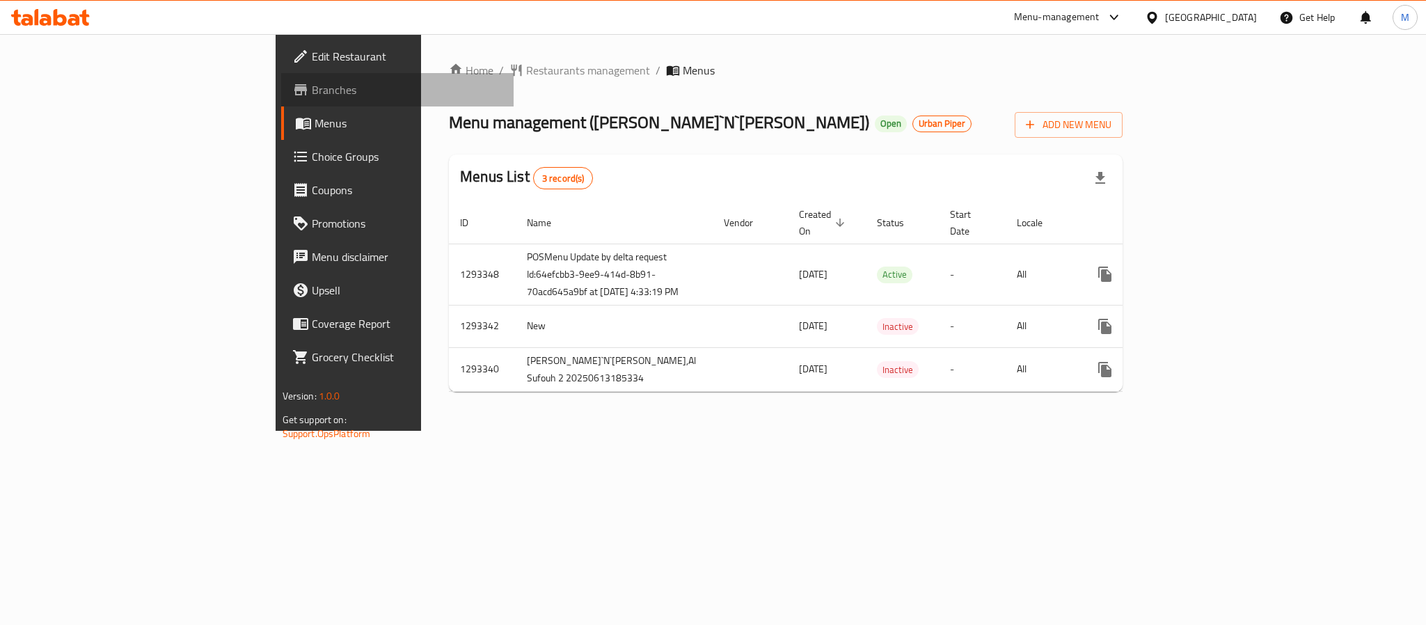
click at [312, 92] on span "Branches" at bounding box center [407, 89] width 191 height 17
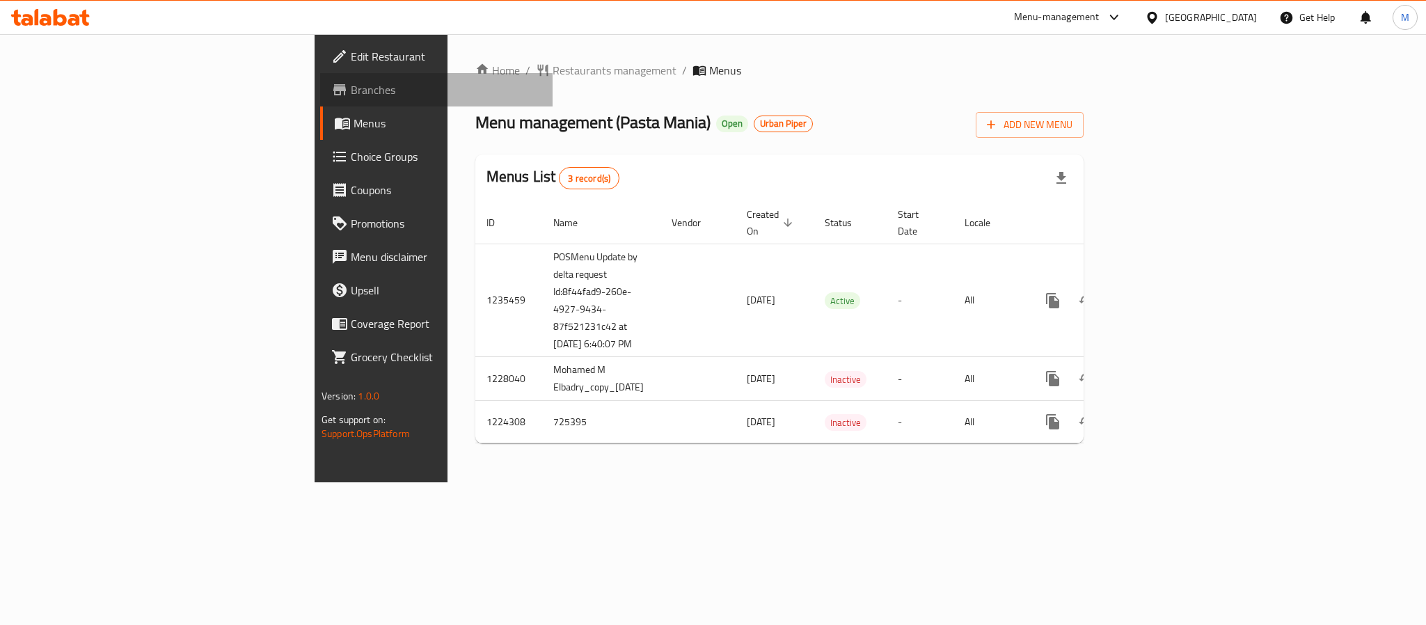
click at [351, 88] on span "Branches" at bounding box center [446, 89] width 191 height 17
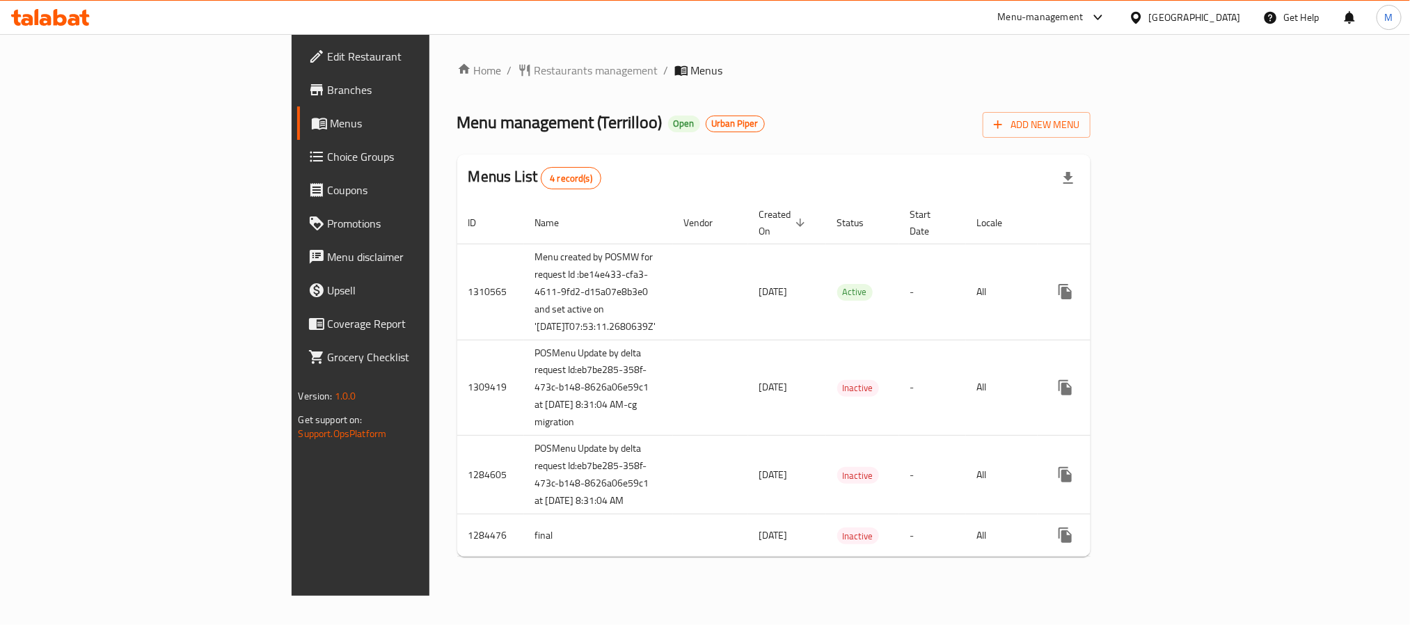
click at [328, 90] on span "Branches" at bounding box center [422, 89] width 188 height 17
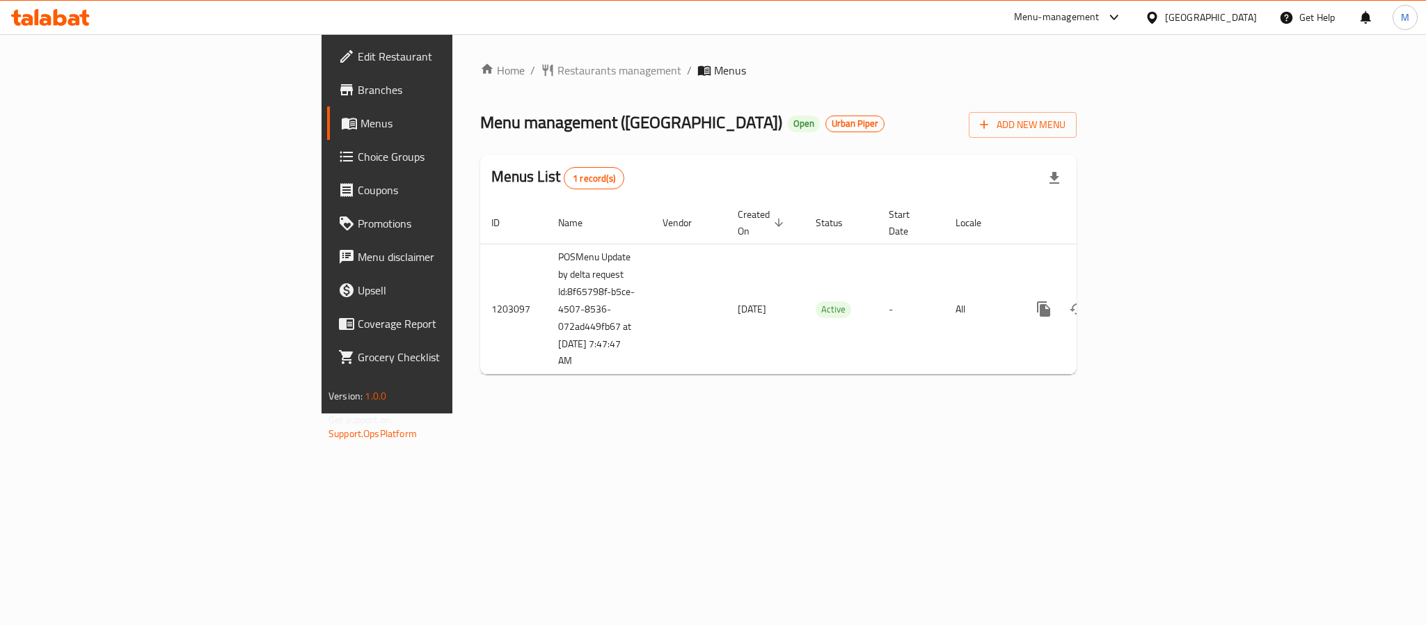
click at [358, 90] on span "Branches" at bounding box center [453, 89] width 191 height 17
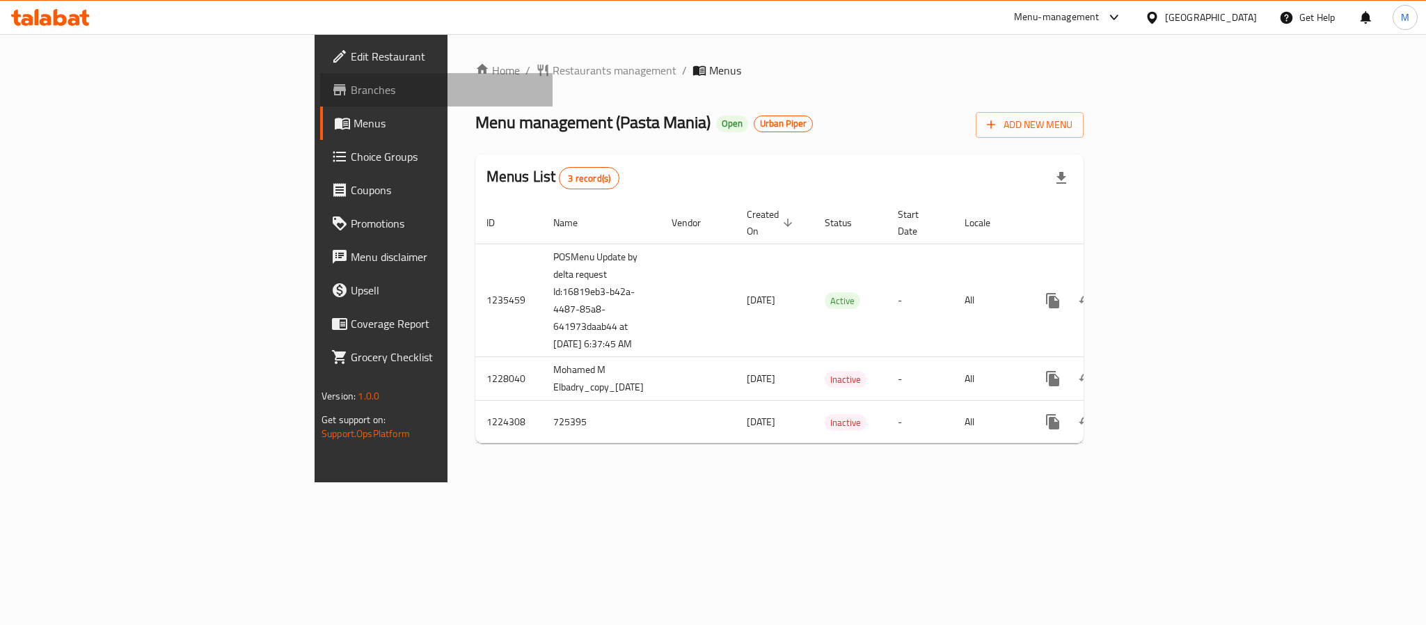
click at [351, 94] on span "Branches" at bounding box center [446, 89] width 191 height 17
click at [351, 98] on span "Branches" at bounding box center [446, 89] width 191 height 17
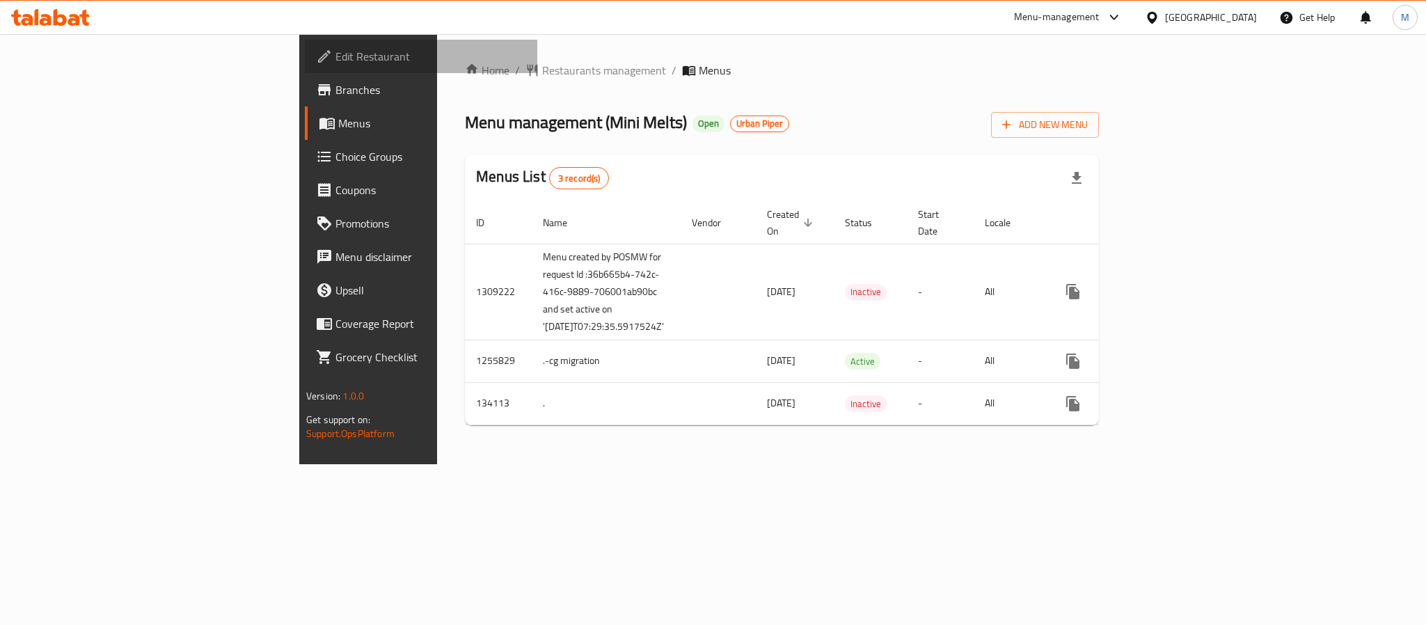
click at [335, 52] on span "Edit Restaurant" at bounding box center [430, 56] width 191 height 17
